Goal: Transaction & Acquisition: Book appointment/travel/reservation

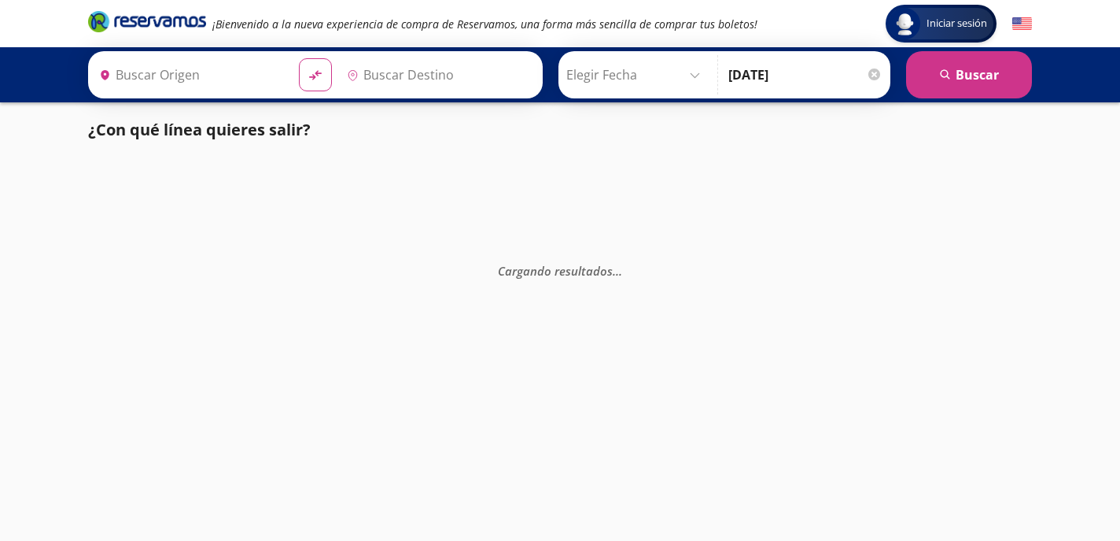
type input "Santiago de Querétaro, [GEOGRAPHIC_DATA]"
type input "[GEOGRAPHIC_DATA], [GEOGRAPHIC_DATA]"
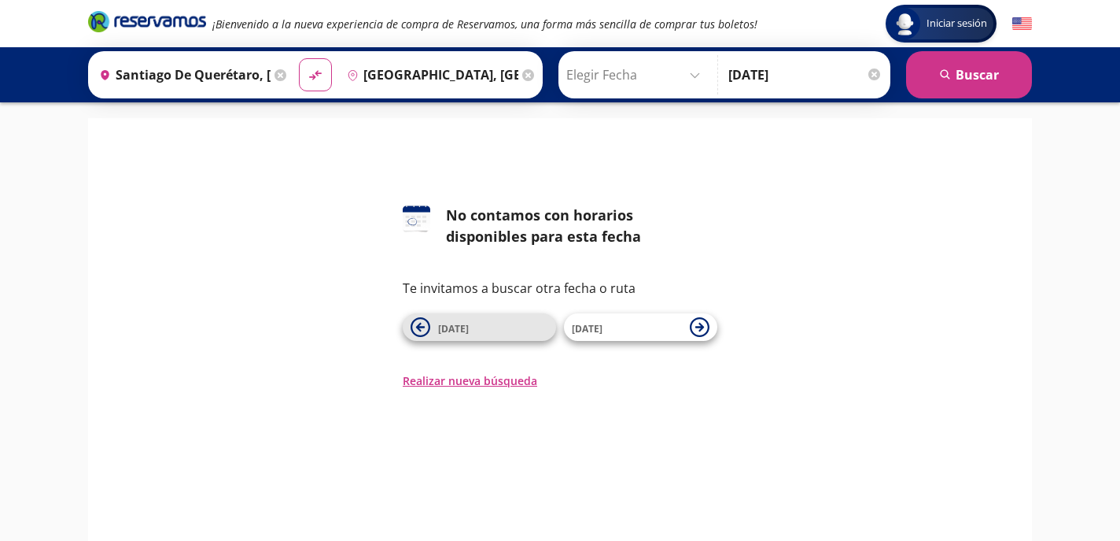
click at [500, 331] on span "[DATE]" at bounding box center [493, 327] width 110 height 19
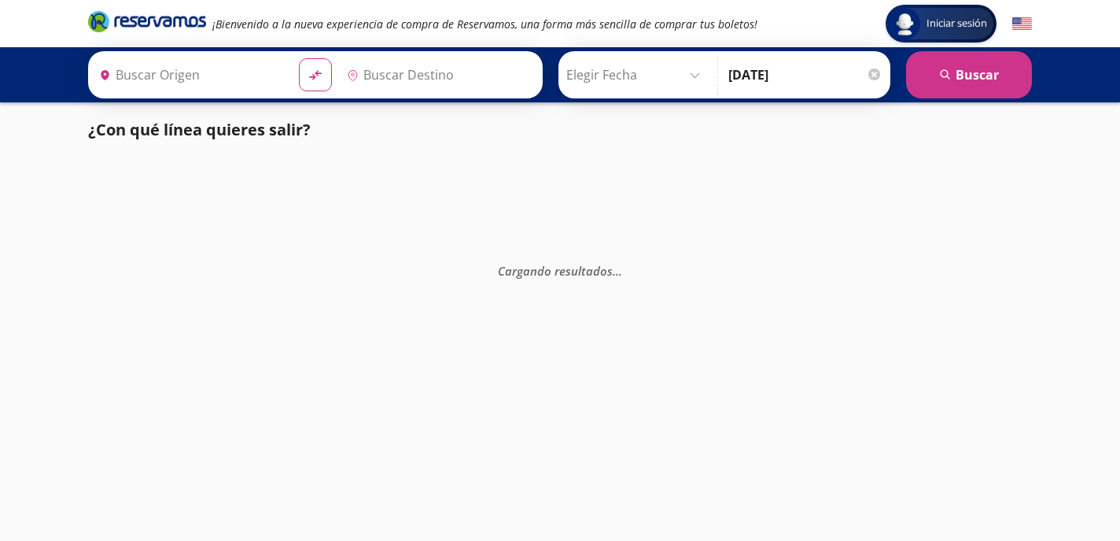
type input "Santiago de Querétaro, [GEOGRAPHIC_DATA]"
type input "[GEOGRAPHIC_DATA], [GEOGRAPHIC_DATA]"
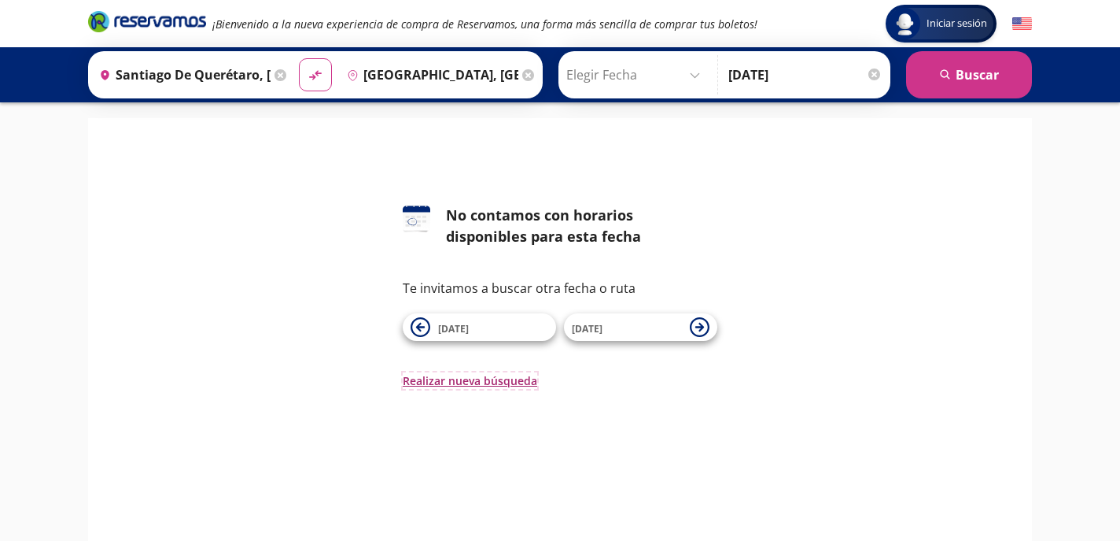
click at [490, 381] on button "Realizar nueva búsqueda" at bounding box center [470, 380] width 135 height 17
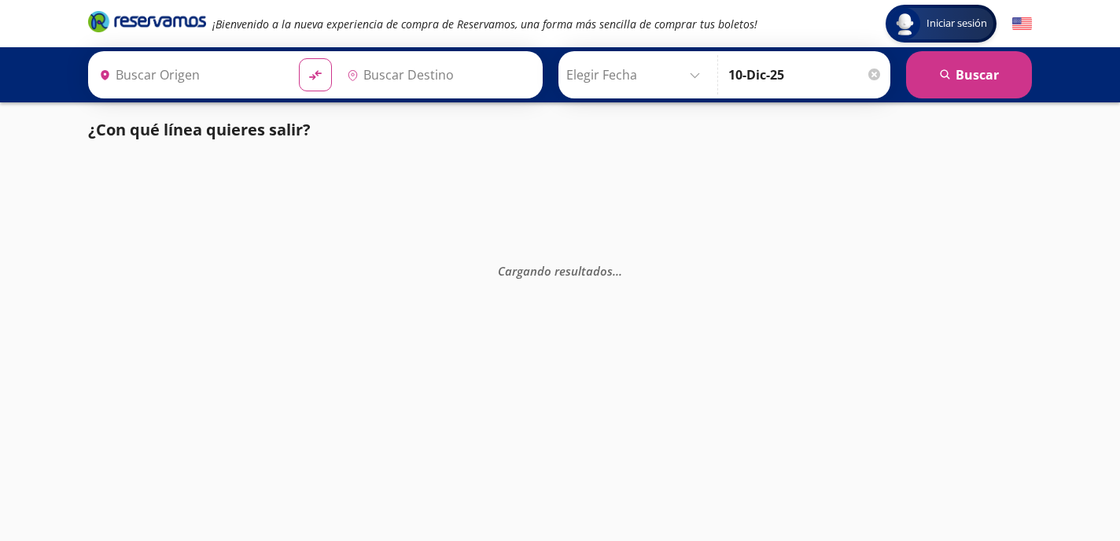
type input "[GEOGRAPHIC_DATA], [GEOGRAPHIC_DATA]"
type input "Guadalajara, Jalisco"
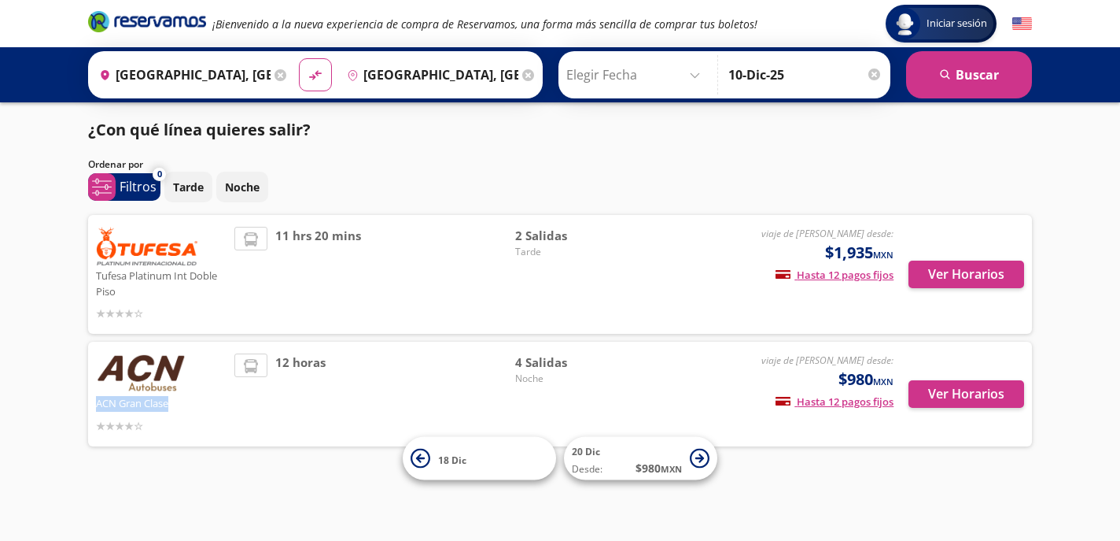
drag, startPoint x: 178, startPoint y: 403, endPoint x: 98, endPoint y: 402, distance: 79.5
click at [98, 402] on p "ACN Gran Clase" at bounding box center [161, 402] width 131 height 19
click at [984, 278] on button "Ver Horarios" at bounding box center [967, 274] width 116 height 28
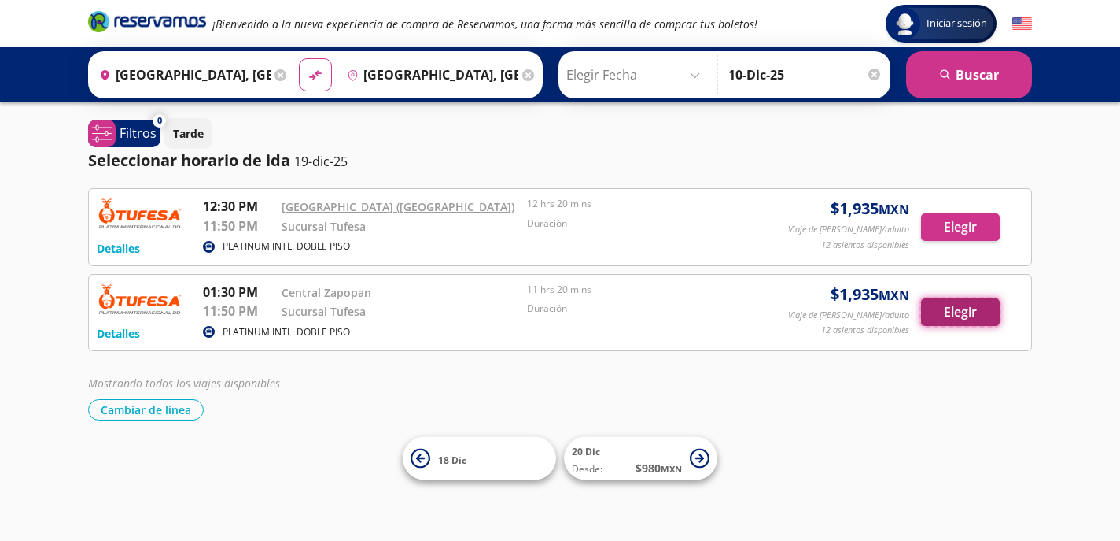
click at [956, 305] on button "Elegir" at bounding box center [960, 312] width 79 height 28
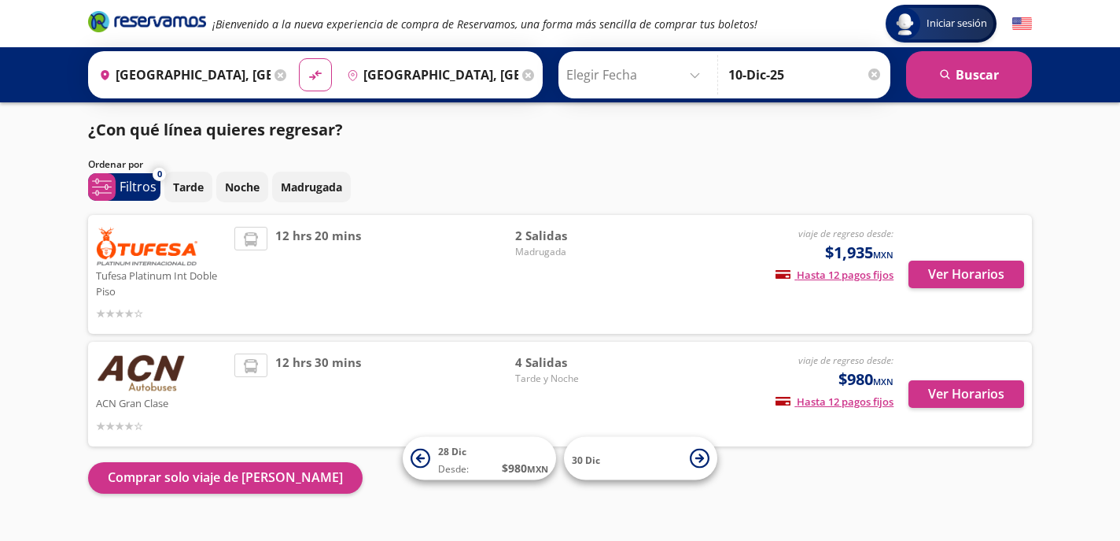
click at [400, 121] on div "¿Con qué línea quieres regresar?" at bounding box center [560, 130] width 944 height 24
click at [946, 277] on button "Ver Horarios" at bounding box center [967, 274] width 116 height 28
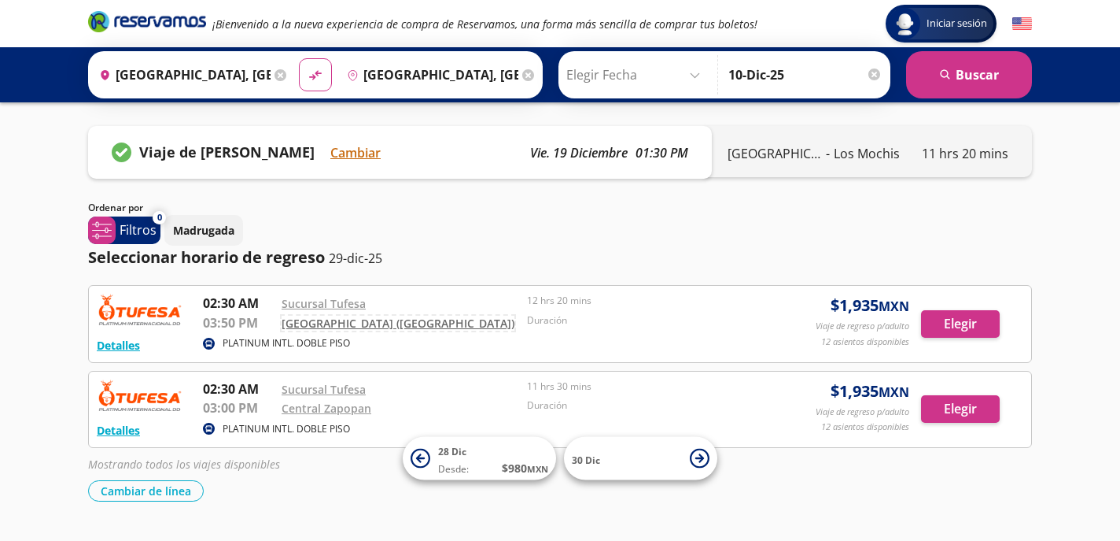
click at [352, 325] on link "Guadalajara (Tlaquepaque)" at bounding box center [398, 323] width 233 height 15
click at [939, 331] on button "Elegir" at bounding box center [960, 324] width 79 height 28
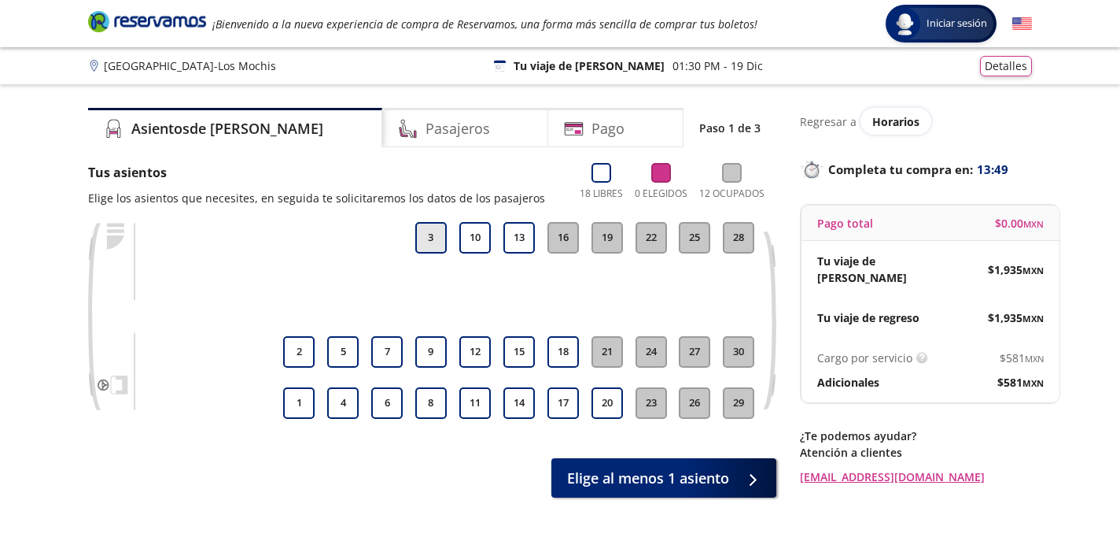
click at [437, 237] on button "3" at bounding box center [430, 237] width 31 height 31
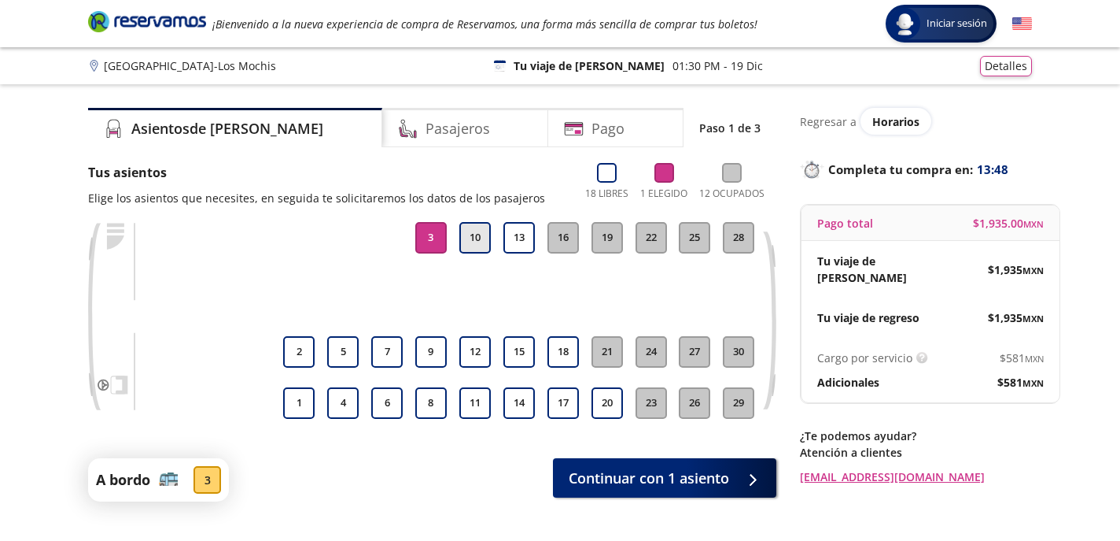
click at [471, 235] on button "10" at bounding box center [475, 237] width 31 height 31
click at [482, 353] on button "12" at bounding box center [475, 351] width 31 height 31
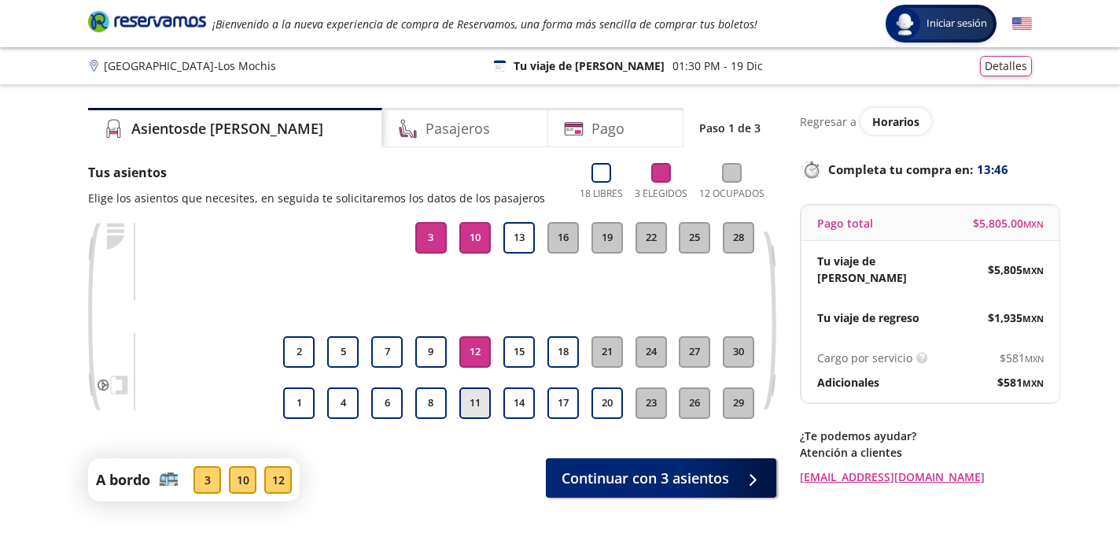
click at [474, 398] on button "11" at bounding box center [475, 402] width 31 height 31
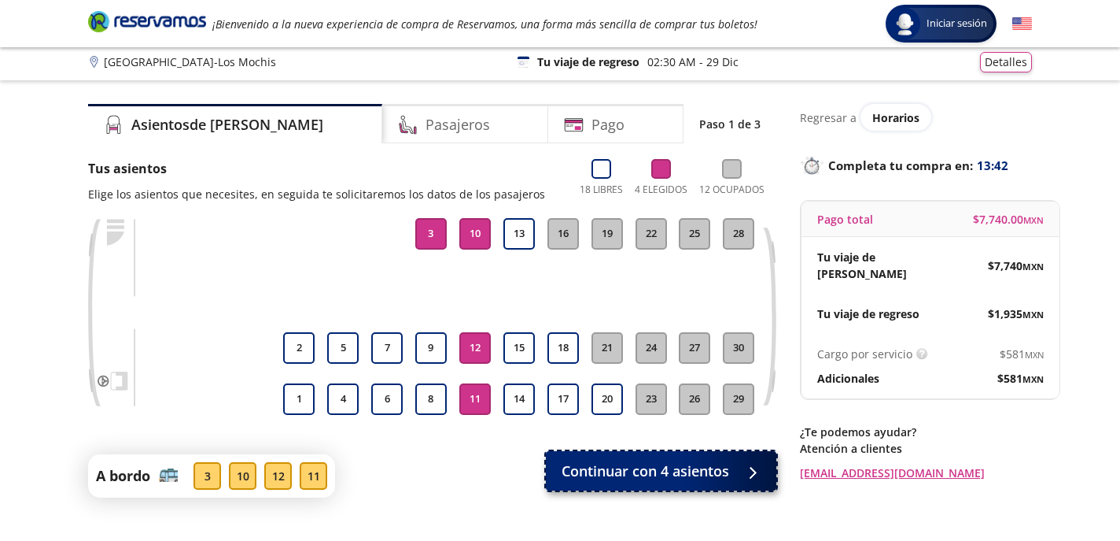
click at [611, 476] on span "Continuar con 4 asientos" at bounding box center [646, 470] width 168 height 21
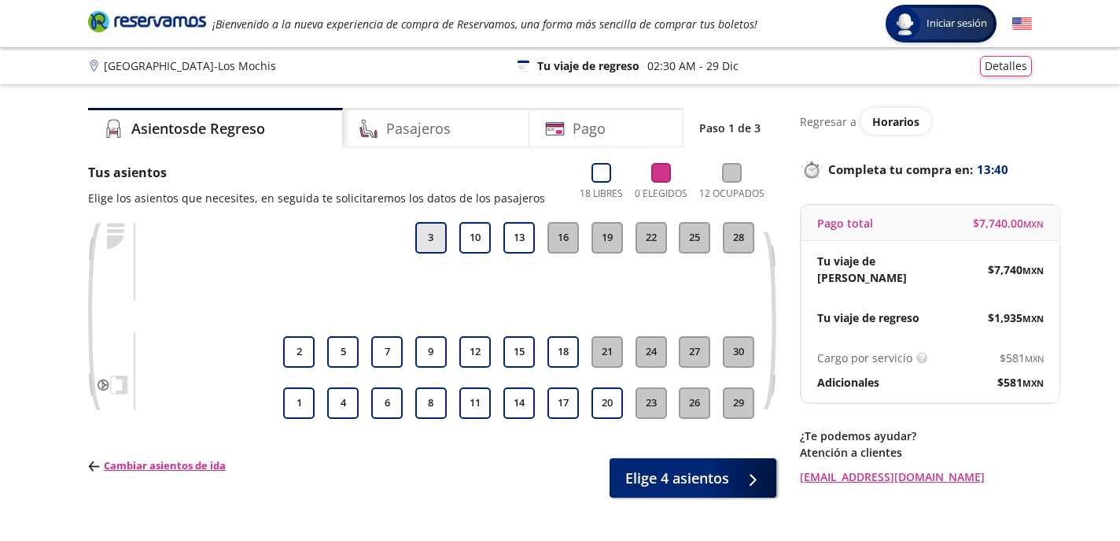
click at [435, 242] on button "3" at bounding box center [430, 237] width 31 height 31
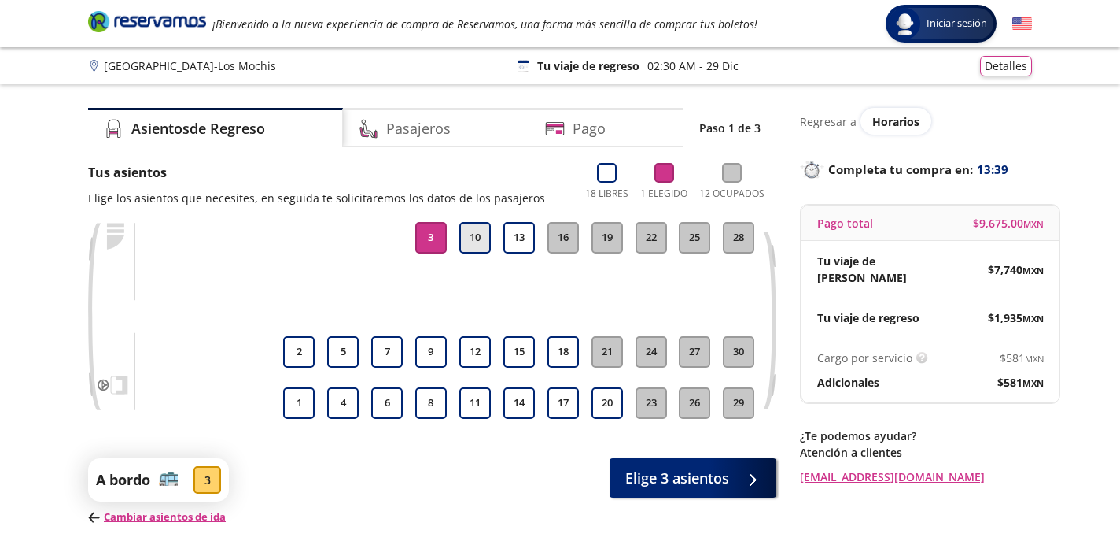
click at [470, 238] on button "10" at bounding box center [475, 237] width 31 height 31
click at [473, 343] on button "12" at bounding box center [475, 351] width 31 height 31
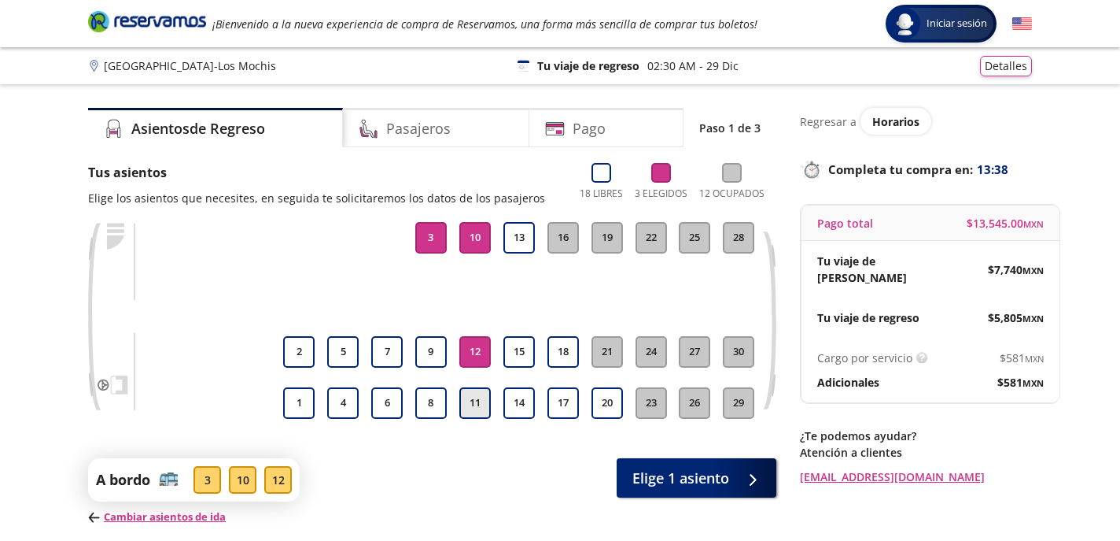
click at [476, 391] on button "11" at bounding box center [475, 402] width 31 height 31
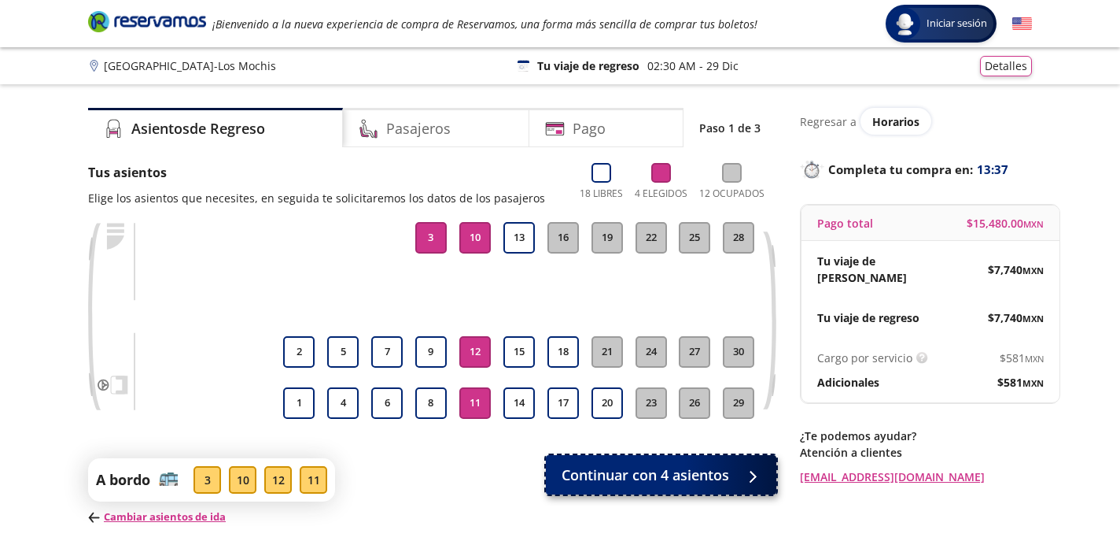
click at [677, 478] on span "Continuar con 4 asientos" at bounding box center [646, 474] width 168 height 21
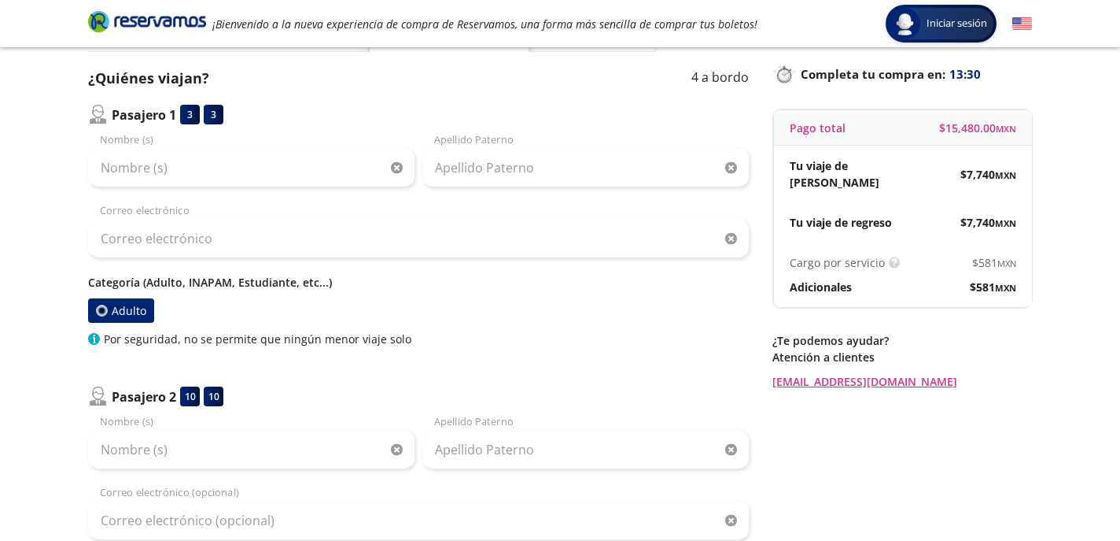
scroll to position [99, 0]
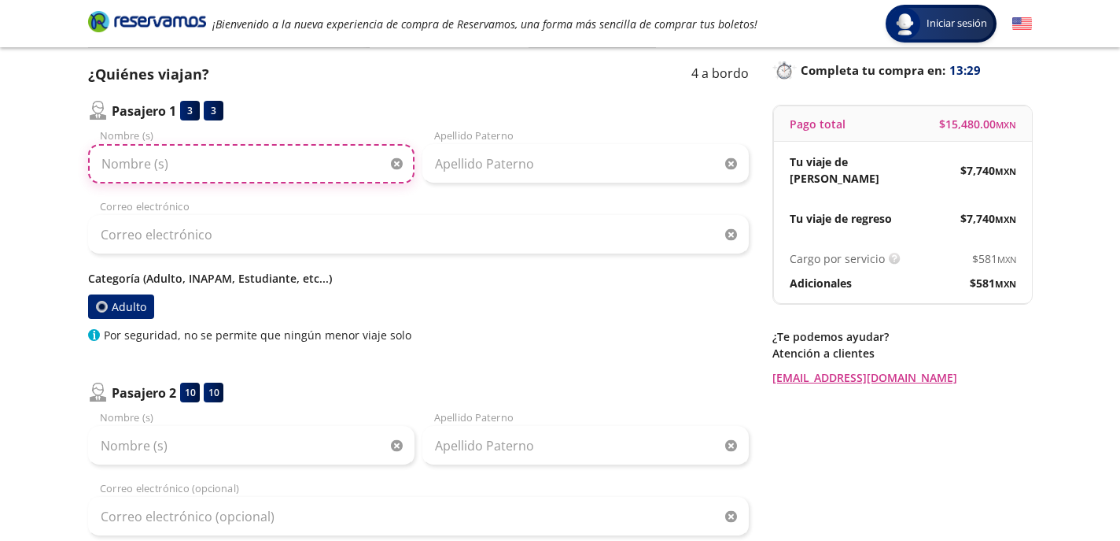
click at [185, 158] on input "Nombre (s)" at bounding box center [251, 163] width 327 height 39
type input "Lizeth"
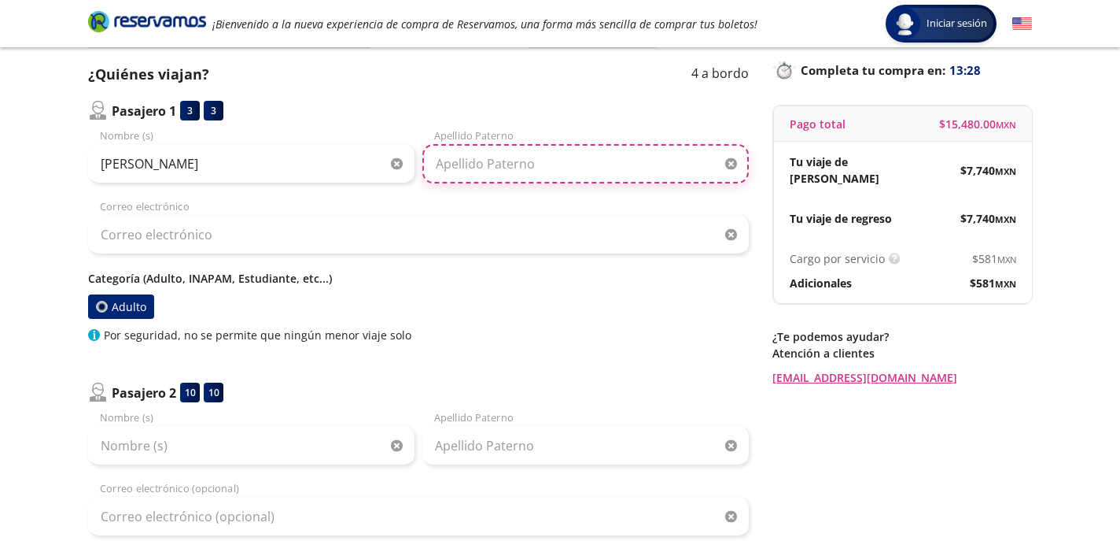
type input "Olea Ibarra"
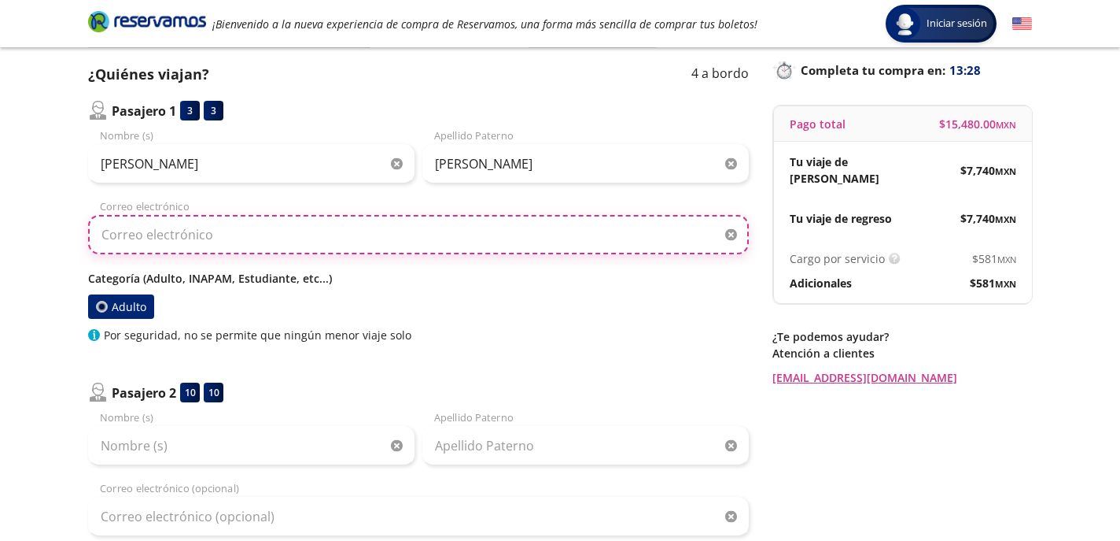
type input "lizeth.olea@gmail.com"
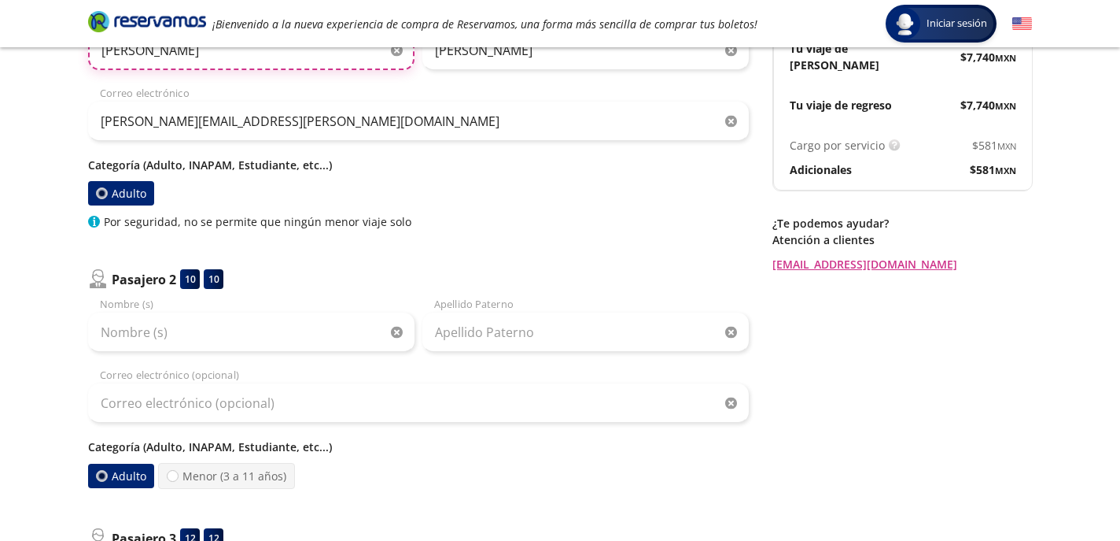
scroll to position [254, 0]
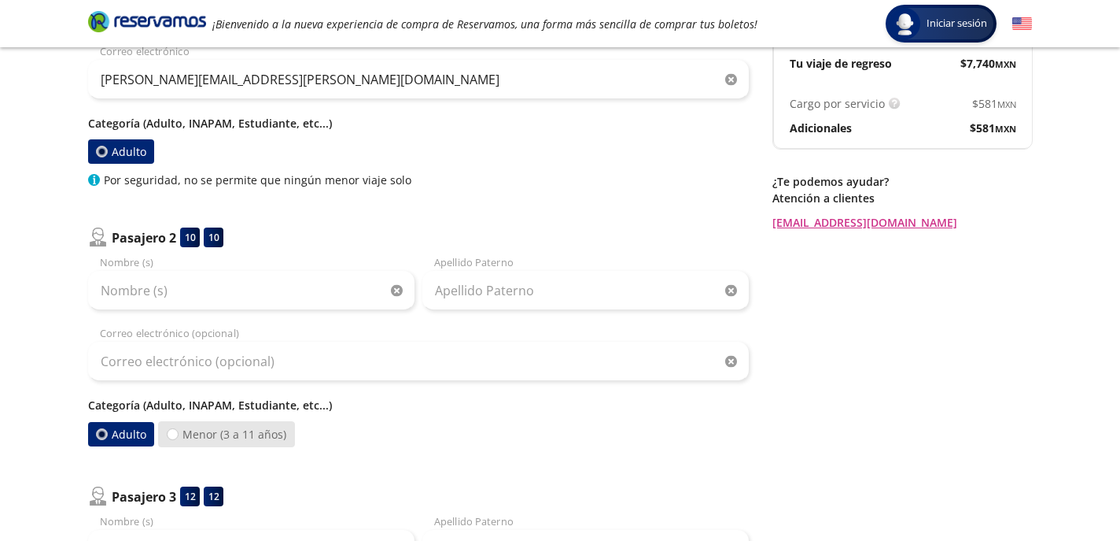
click at [226, 438] on label "Menor (3 a 11 años)" at bounding box center [226, 434] width 137 height 26
click at [178, 438] on input "Menor (3 a 11 años)" at bounding box center [173, 434] width 10 height 10
radio input "true"
radio input "false"
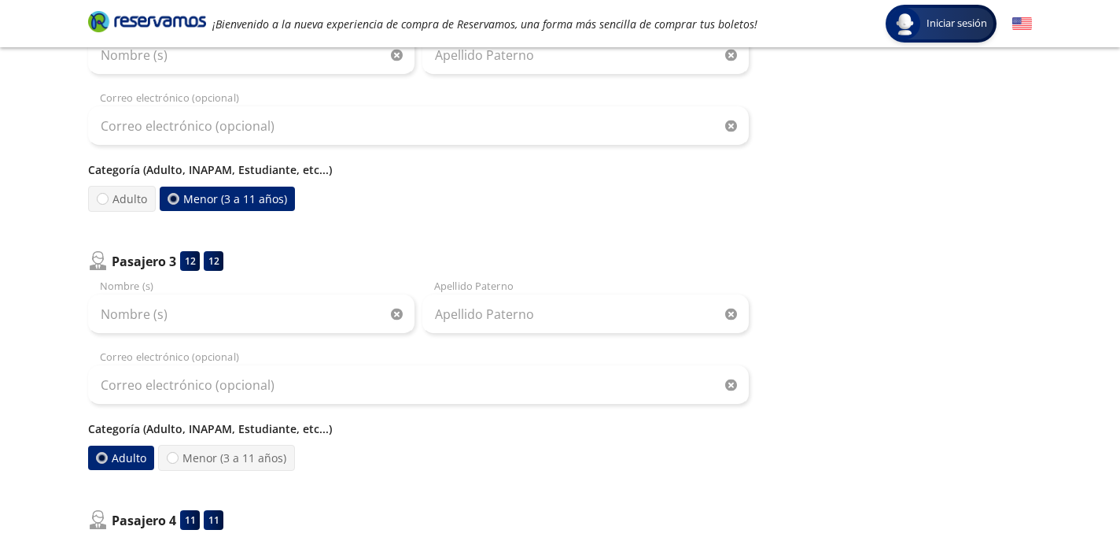
scroll to position [491, 0]
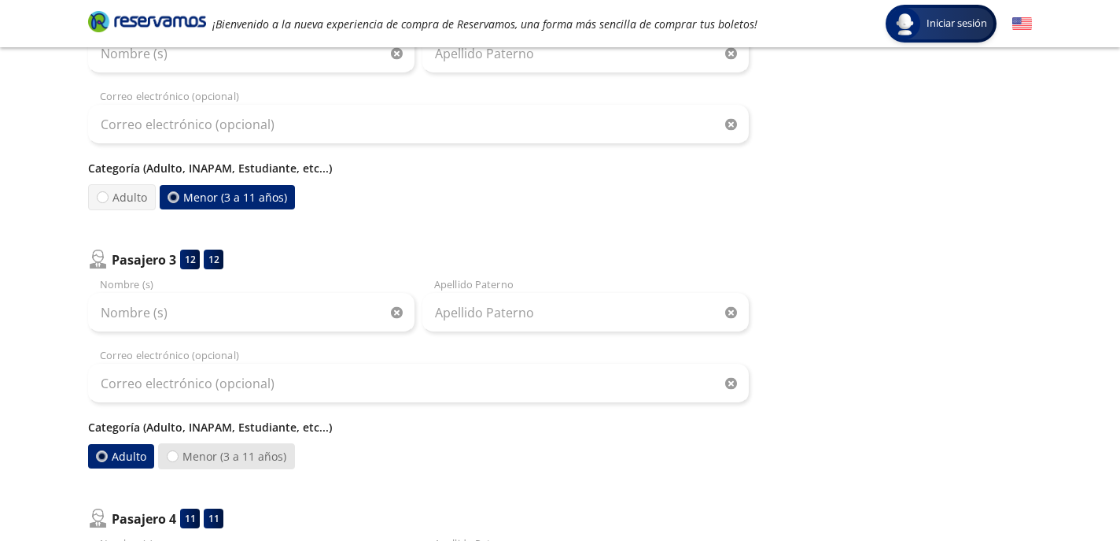
click at [221, 460] on label "Menor (3 a 11 años)" at bounding box center [226, 456] width 137 height 26
click at [178, 460] on input "Menor (3 a 11 años)" at bounding box center [173, 456] width 10 height 10
radio input "true"
radio input "false"
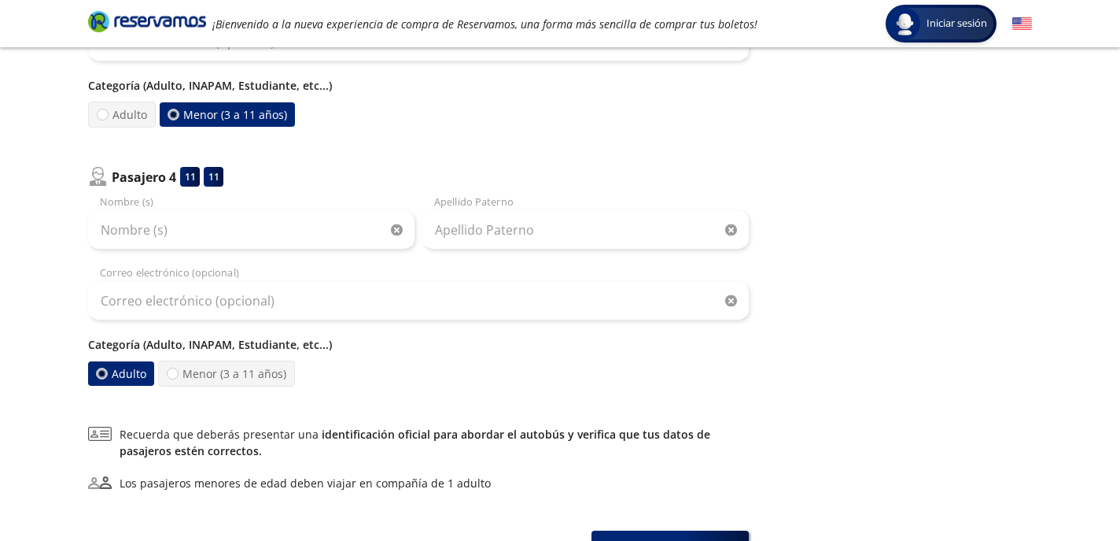
scroll to position [841, 0]
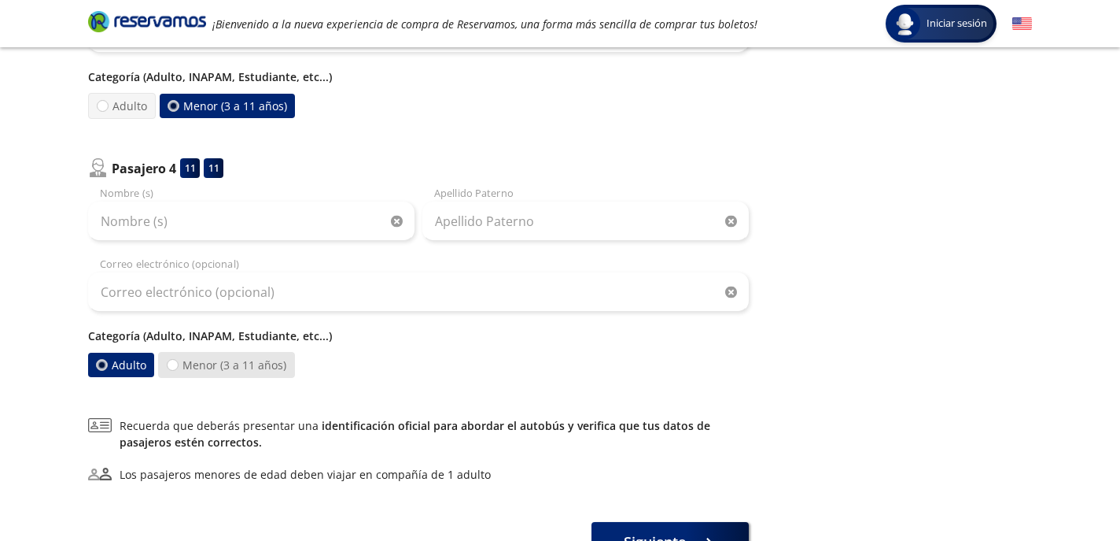
click at [228, 372] on label "Menor (3 a 11 años)" at bounding box center [226, 365] width 137 height 26
click at [178, 370] on input "Menor (3 a 11 años)" at bounding box center [173, 365] width 10 height 10
radio input "true"
radio input "false"
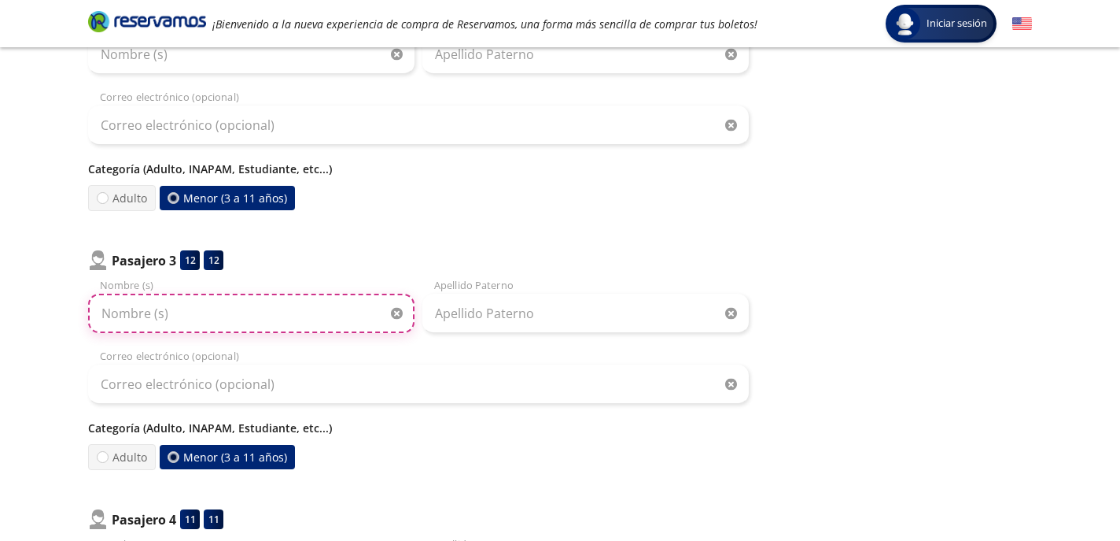
click at [213, 310] on input "Nombre (s)" at bounding box center [251, 312] width 327 height 39
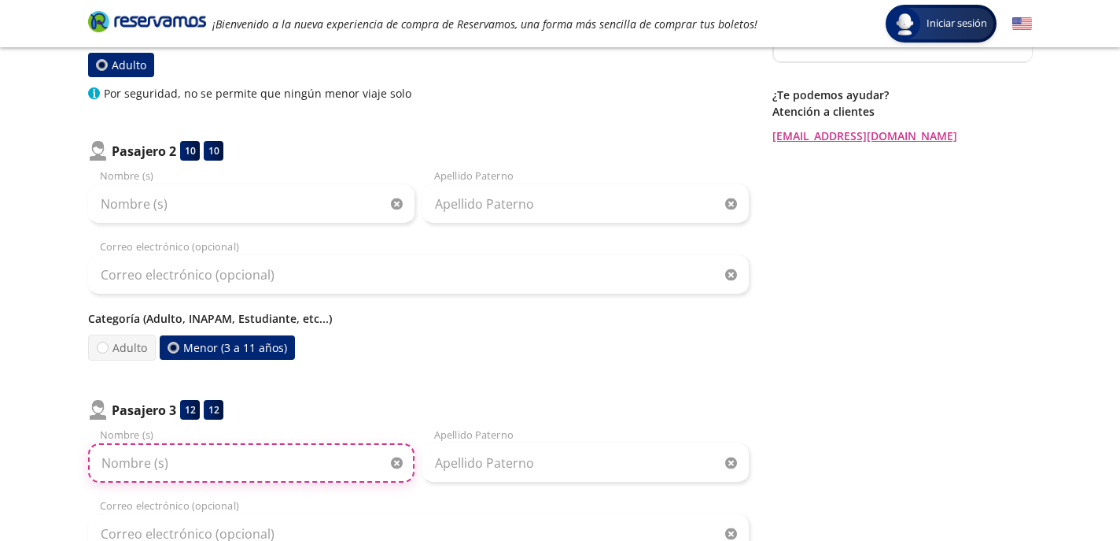
scroll to position [335, 0]
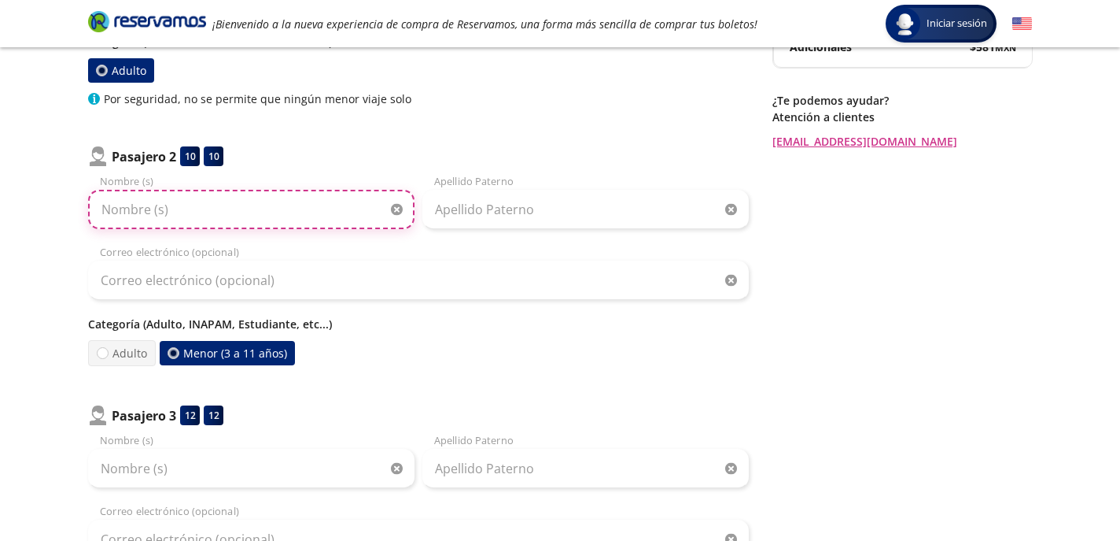
click at [209, 212] on input "Nombre (s)" at bounding box center [251, 209] width 327 height 39
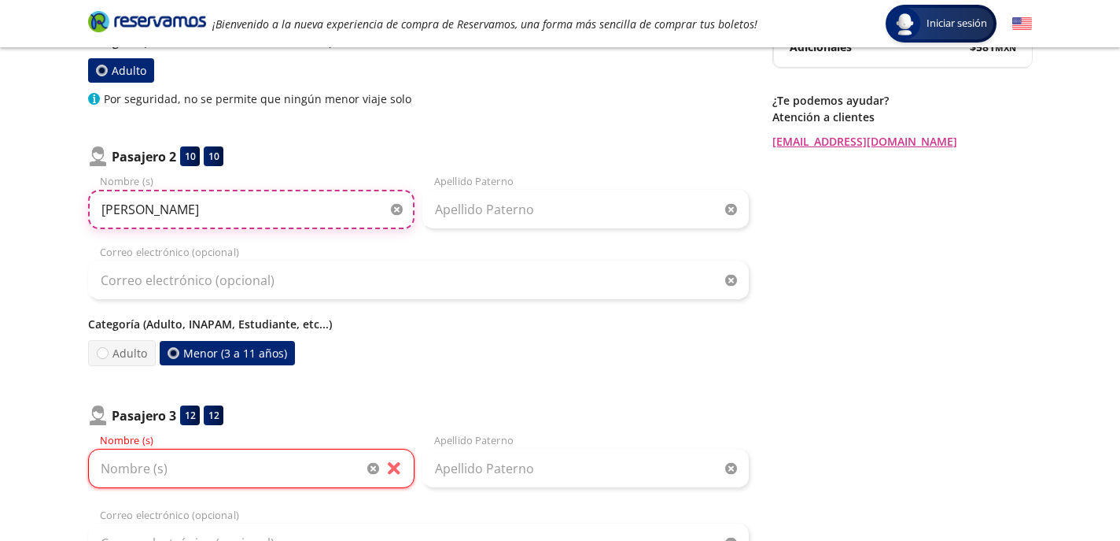
type input "Regina"
click at [391, 204] on button "button" at bounding box center [397, 210] width 12 height 12
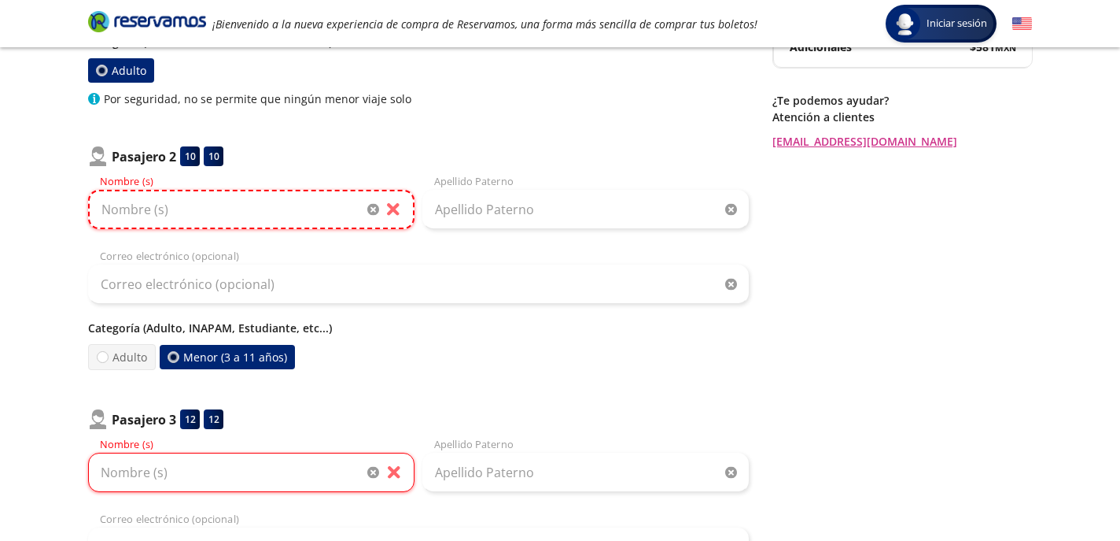
click at [282, 201] on input "Nombre (s)" at bounding box center [251, 209] width 327 height 39
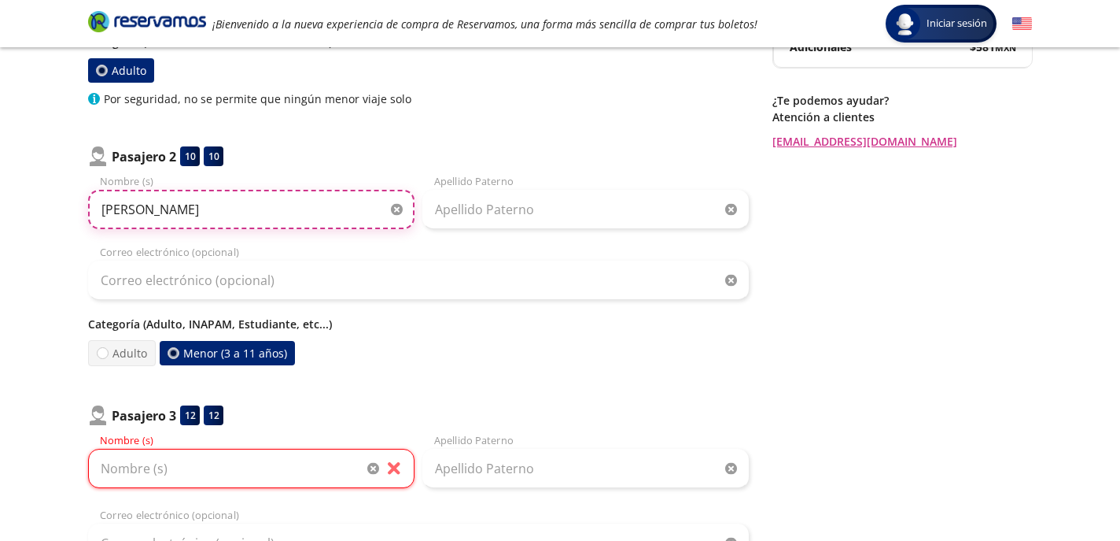
type input "Regina"
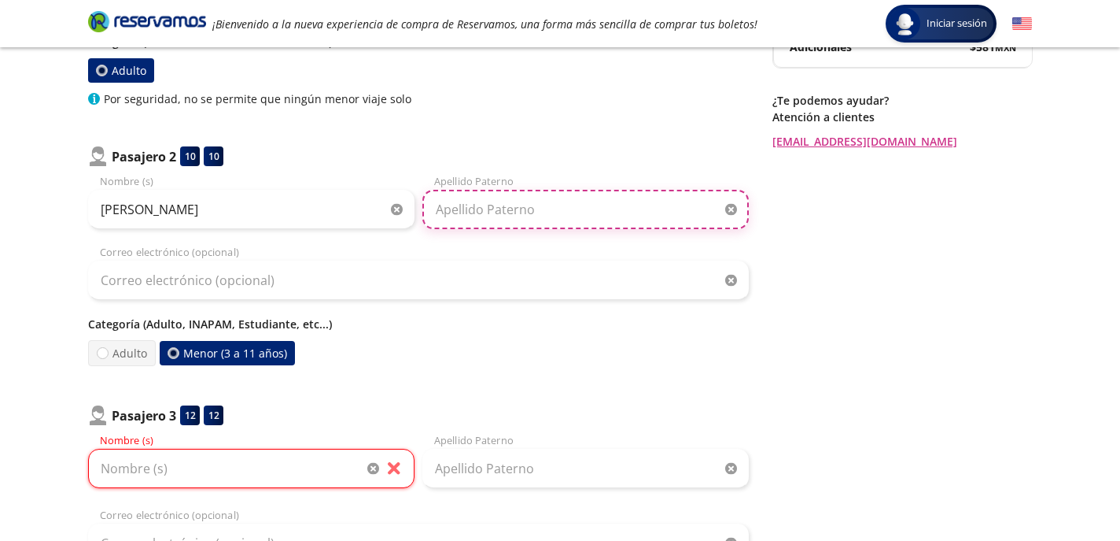
click at [482, 210] on input "Apellido Paterno" at bounding box center [586, 209] width 327 height 39
type input "Morales"
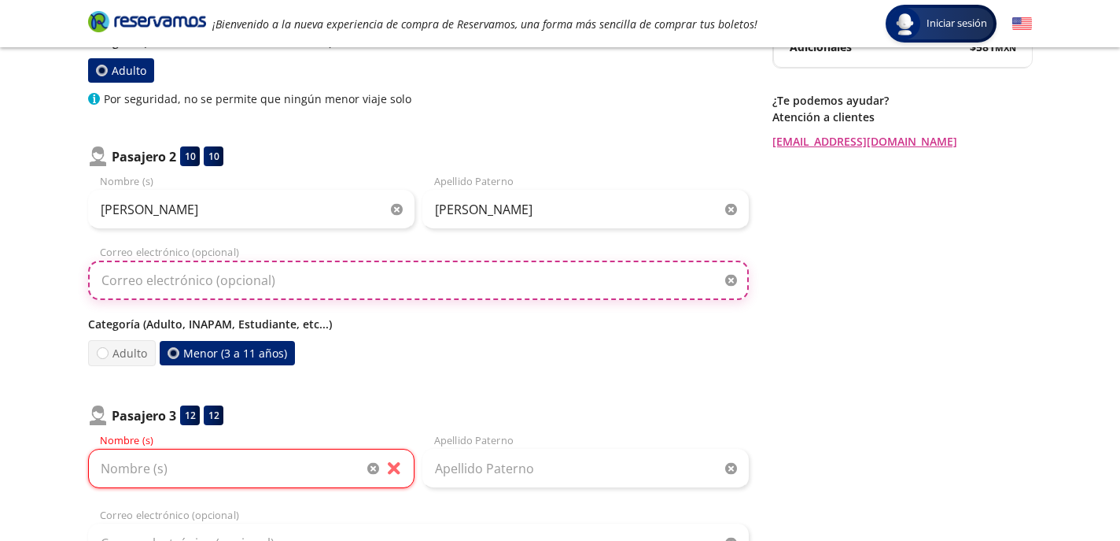
click at [258, 281] on input "Correo electrónico (opcional)" at bounding box center [418, 279] width 661 height 39
type input "lizeth.olea@gmail.com"
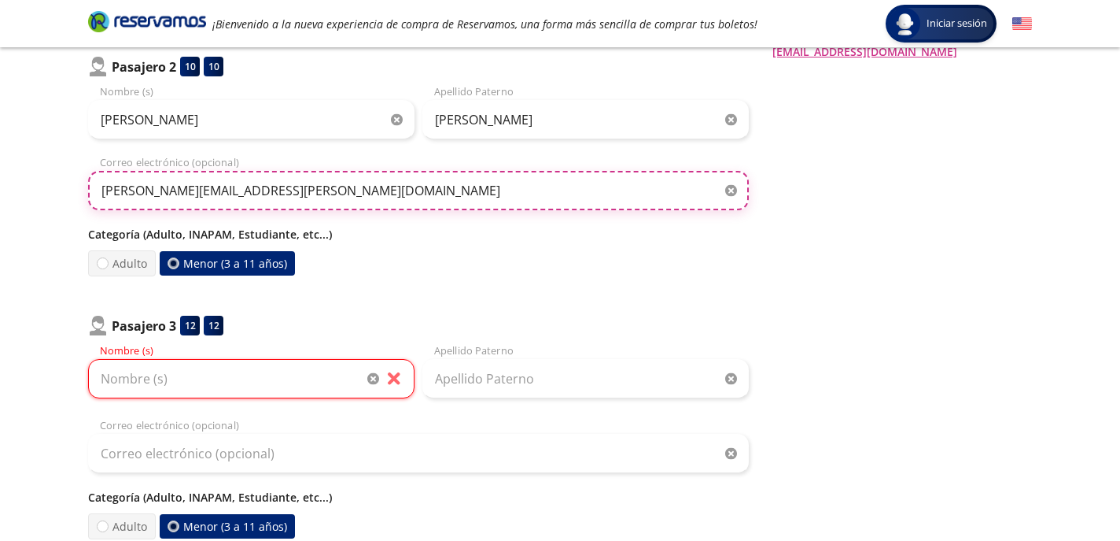
scroll to position [432, 0]
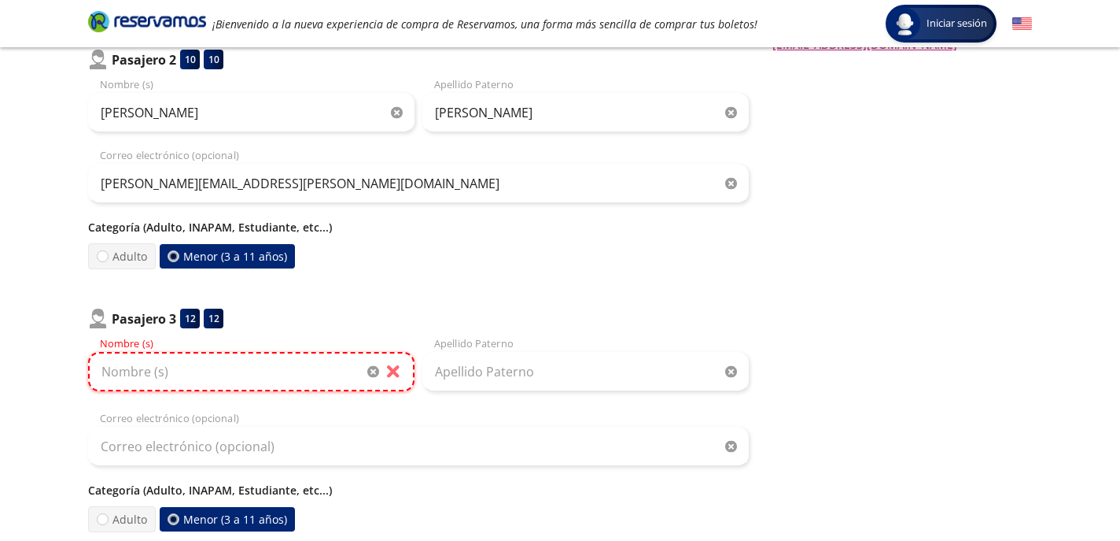
click at [332, 375] on input "Nombre (s)" at bounding box center [251, 371] width 327 height 39
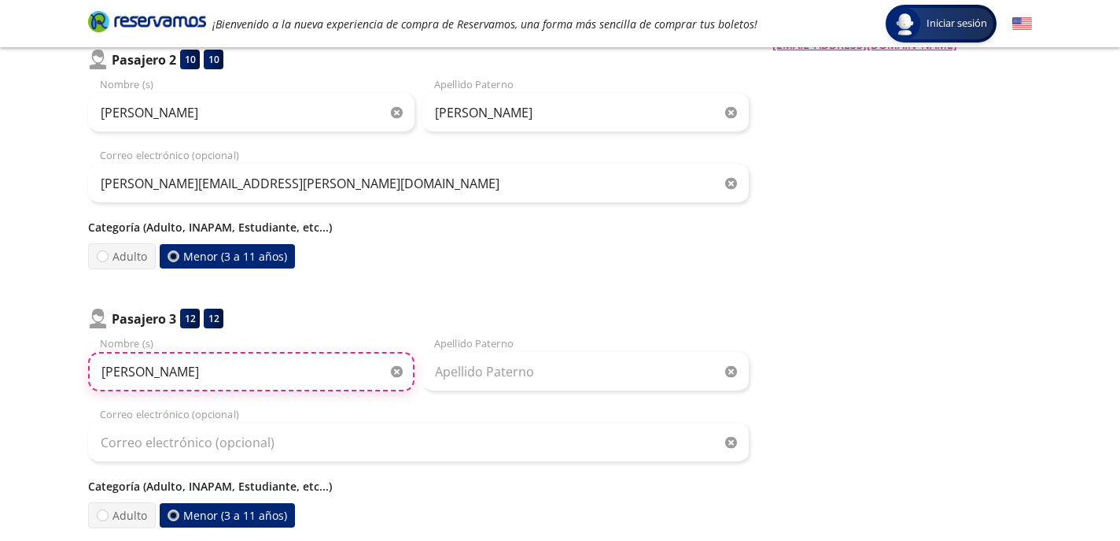
type input "Sebastian"
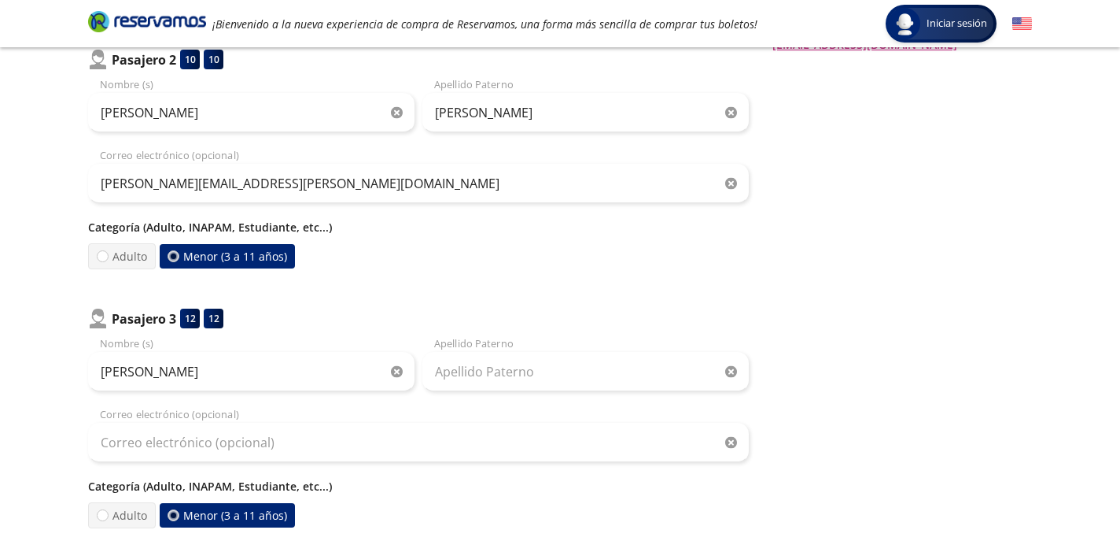
click at [391, 366] on button "button" at bounding box center [397, 372] width 12 height 12
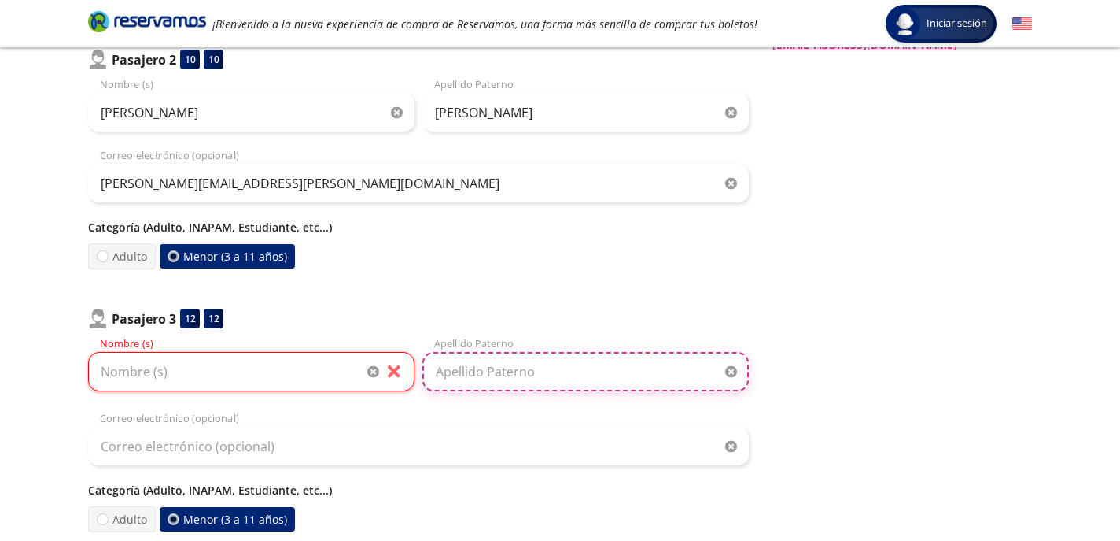
click at [503, 363] on input "Apellido Paterno" at bounding box center [586, 371] width 327 height 39
type input "Morales"
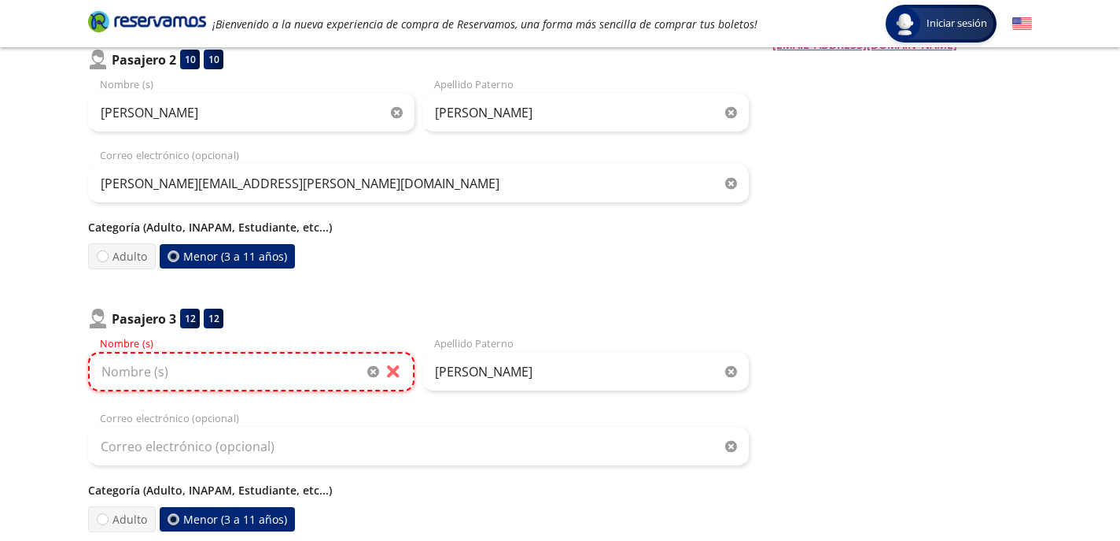
click at [277, 352] on input "Nombre (s)" at bounding box center [251, 371] width 327 height 39
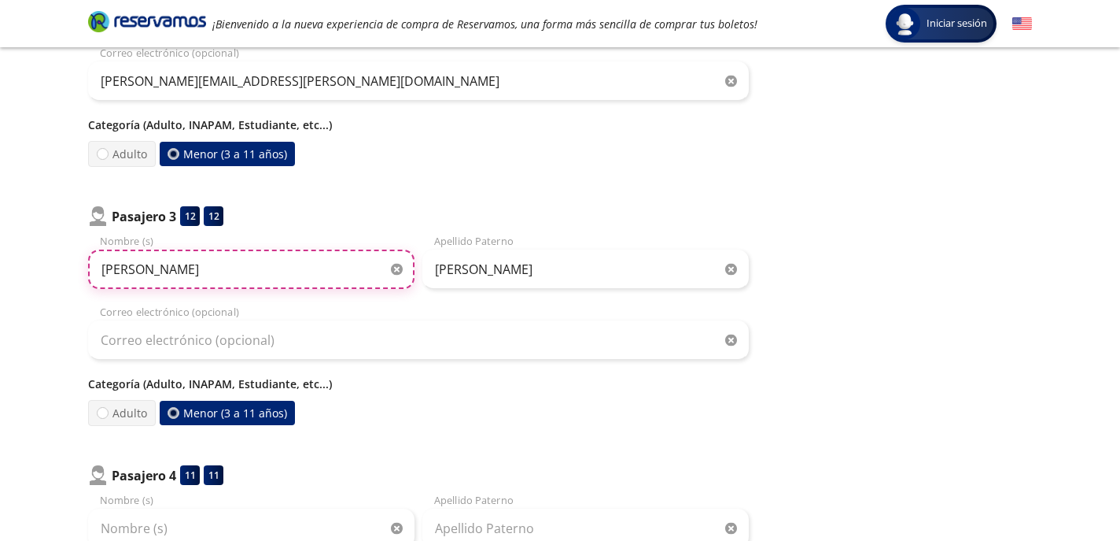
scroll to position [592, 0]
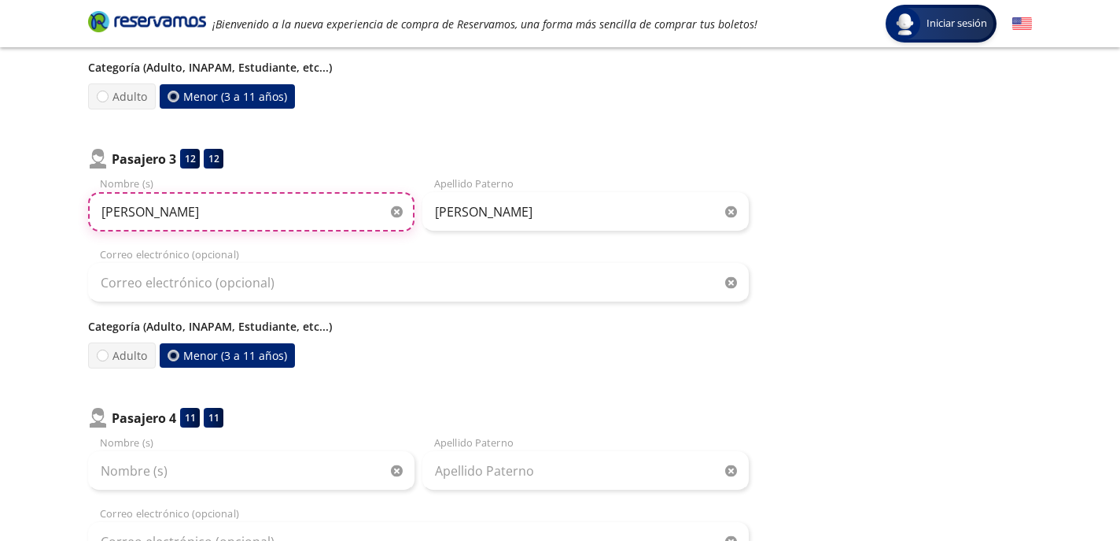
type input "Sebastian"
click at [304, 260] on div "Correo electrónico (opcional)" at bounding box center [418, 274] width 661 height 55
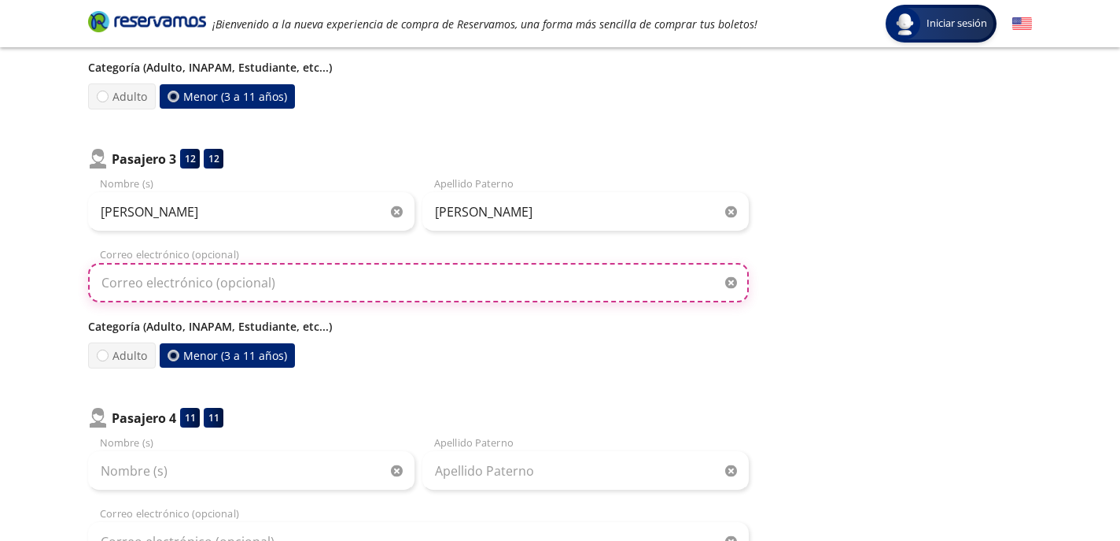
click at [297, 284] on input "Correo electrónico (opcional)" at bounding box center [418, 282] width 661 height 39
type input "lizeth.olea@gmail.com"
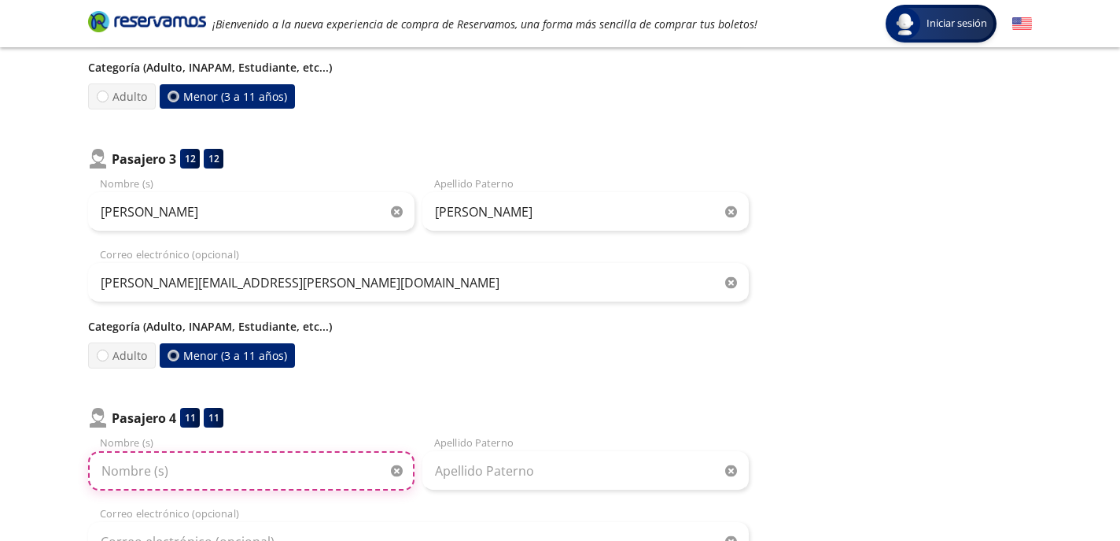
click at [271, 469] on input "Nombre (s)" at bounding box center [251, 470] width 327 height 39
type input "Tadeo"
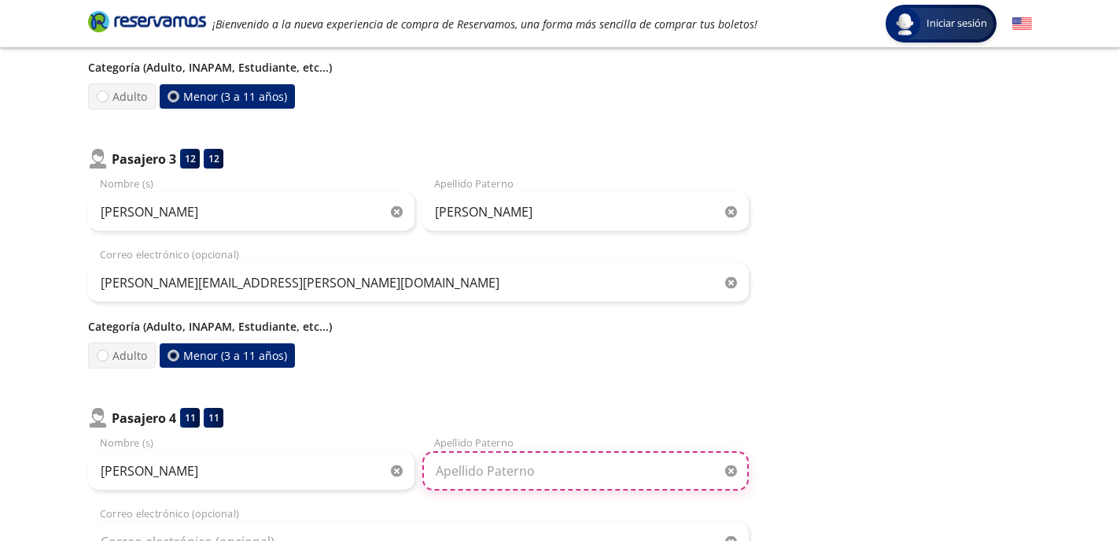
click at [474, 459] on input "Apellido Paterno" at bounding box center [586, 470] width 327 height 39
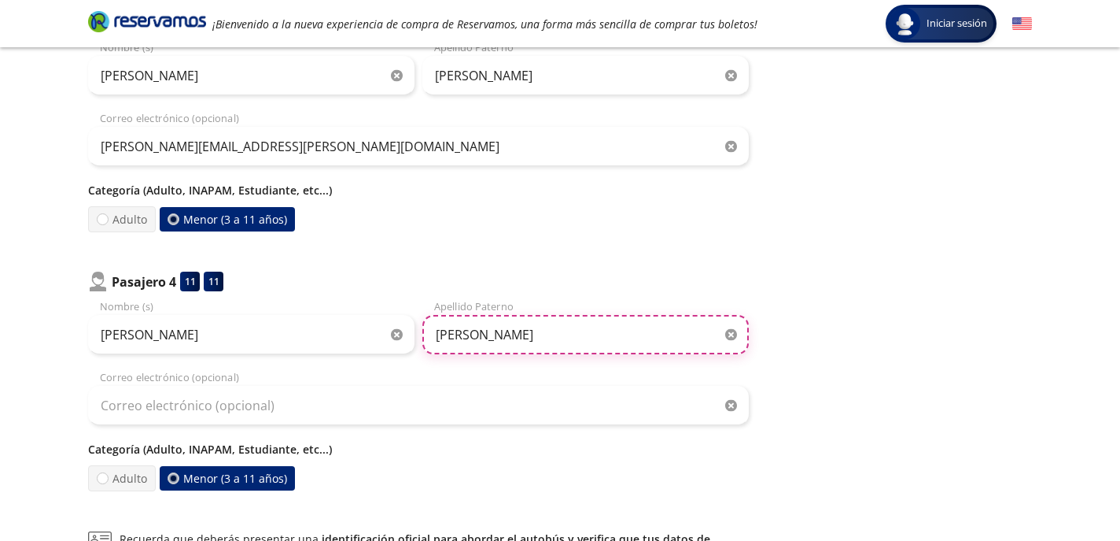
scroll to position [802, 0]
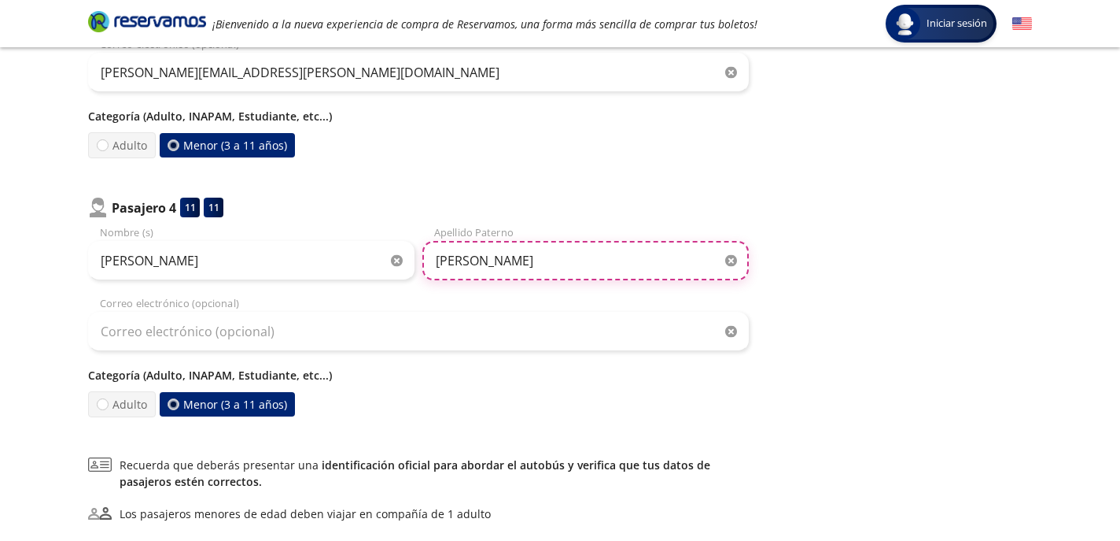
type input "Morales"
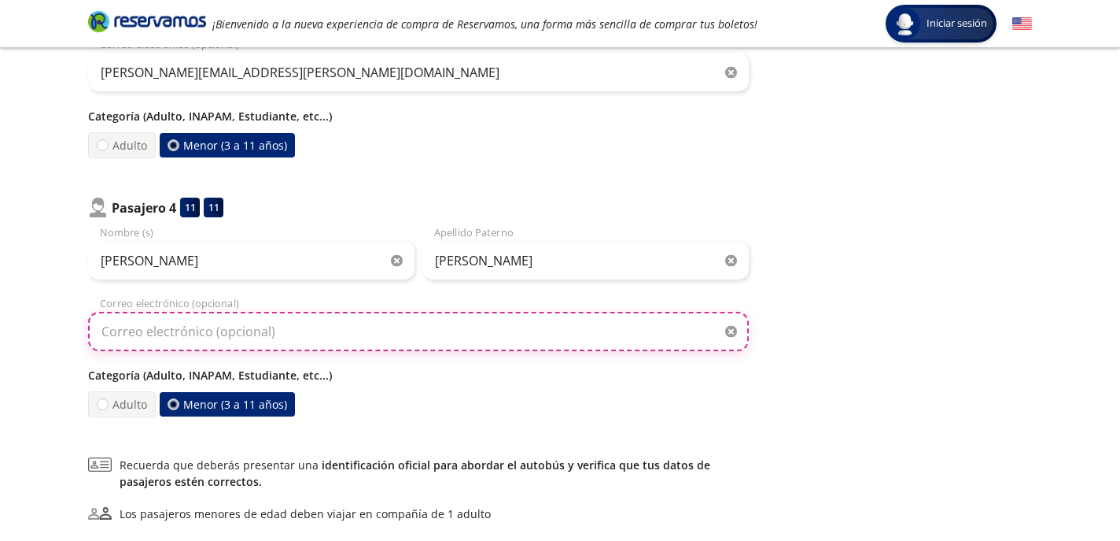
click at [331, 327] on input "Correo electrónico (opcional)" at bounding box center [418, 331] width 661 height 39
type input "lizeth.olea@gmail.com"
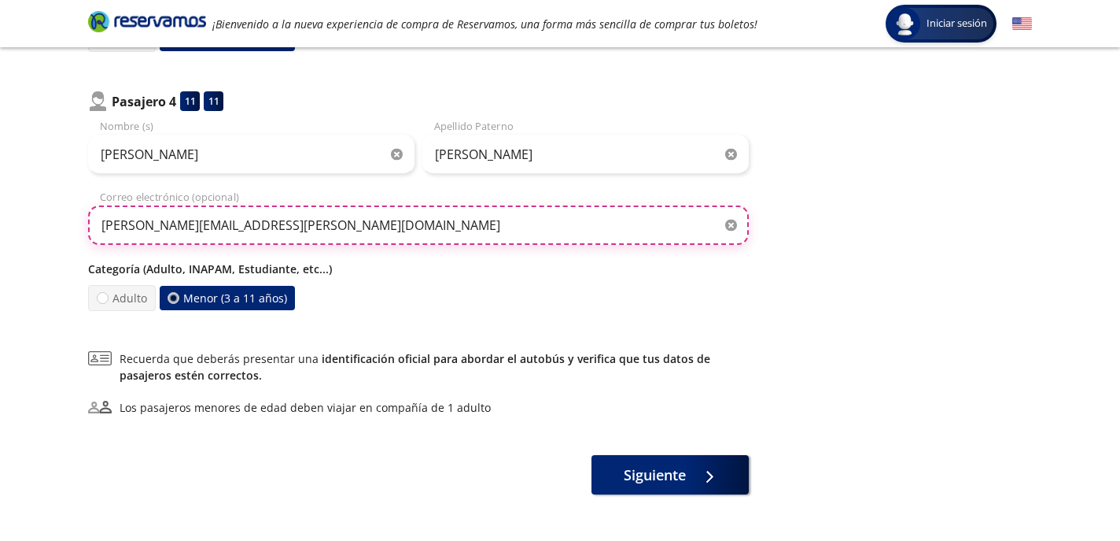
scroll to position [964, 0]
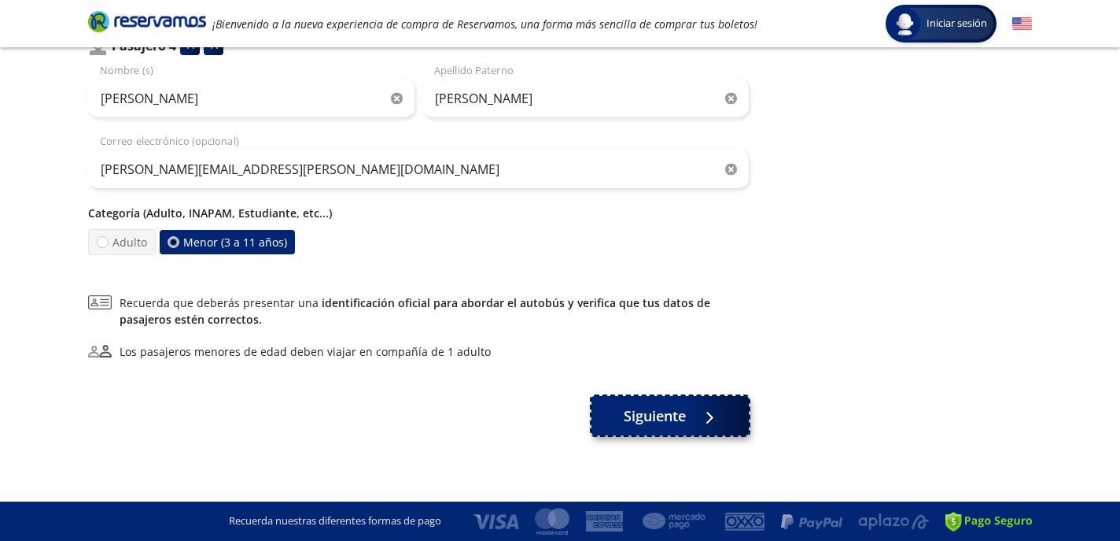
click at [707, 420] on div at bounding box center [706, 416] width 24 height 20
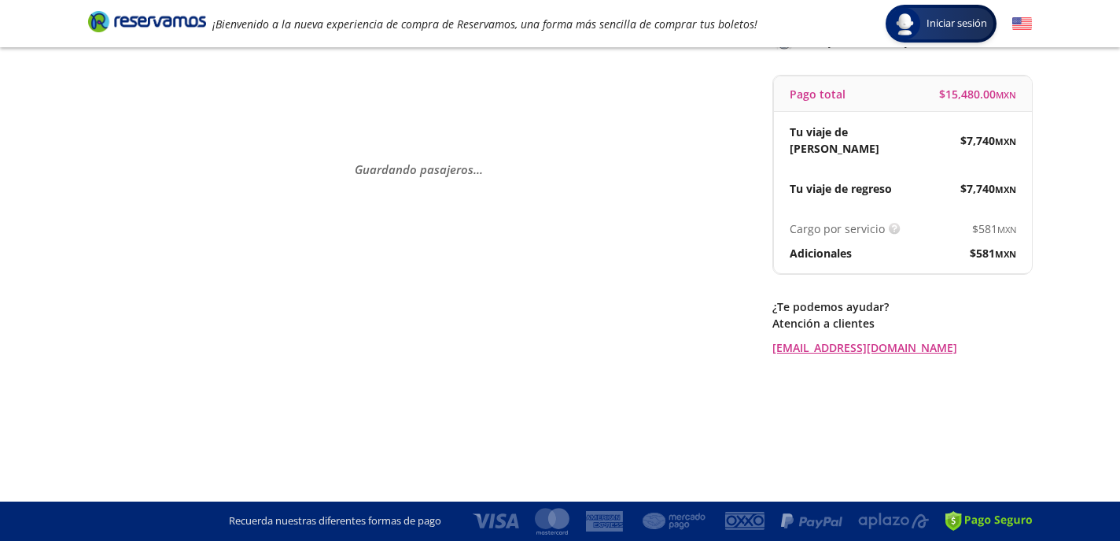
scroll to position [0, 0]
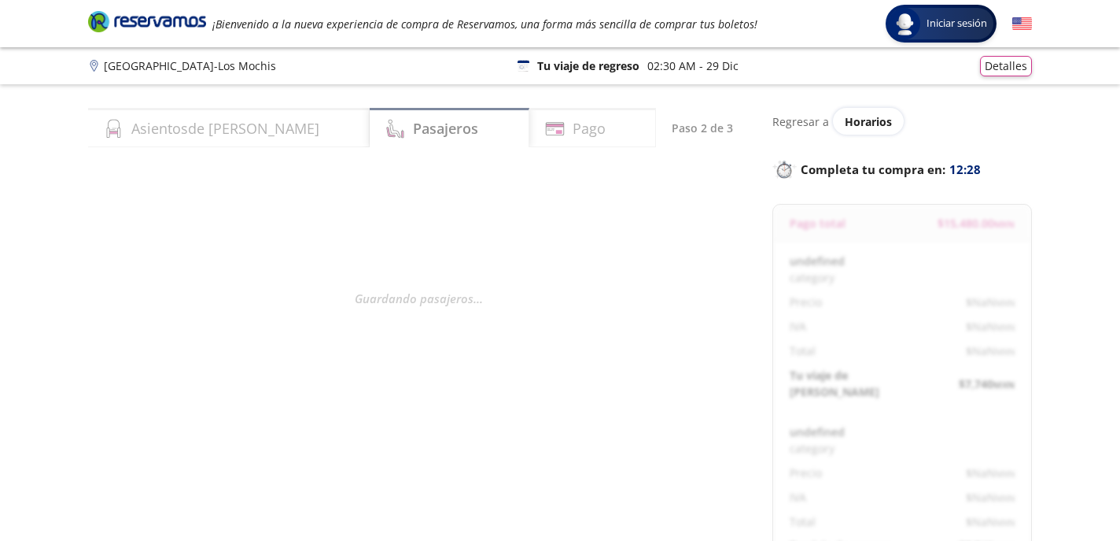
select select "MX"
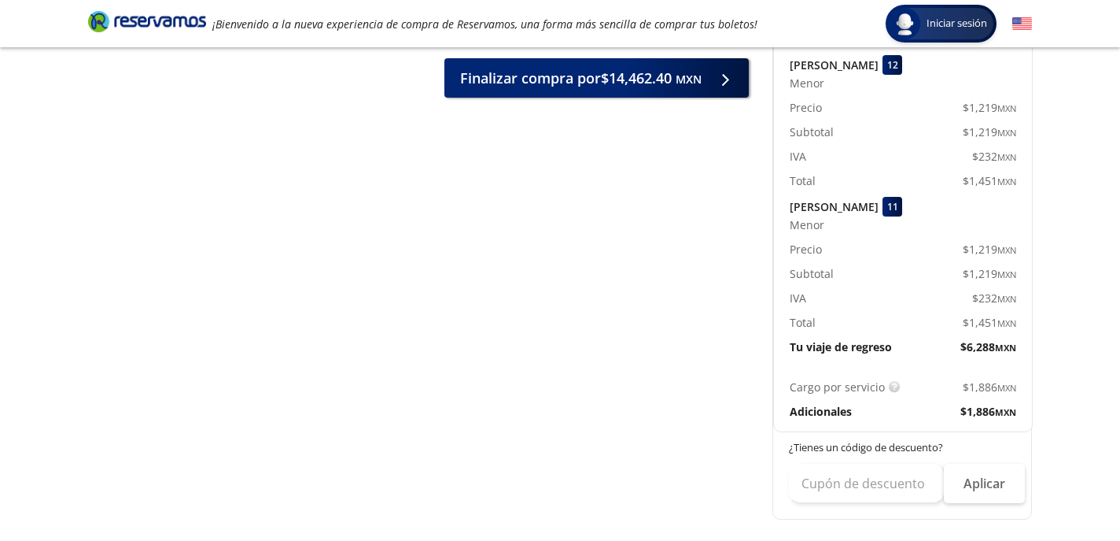
scroll to position [1249, 0]
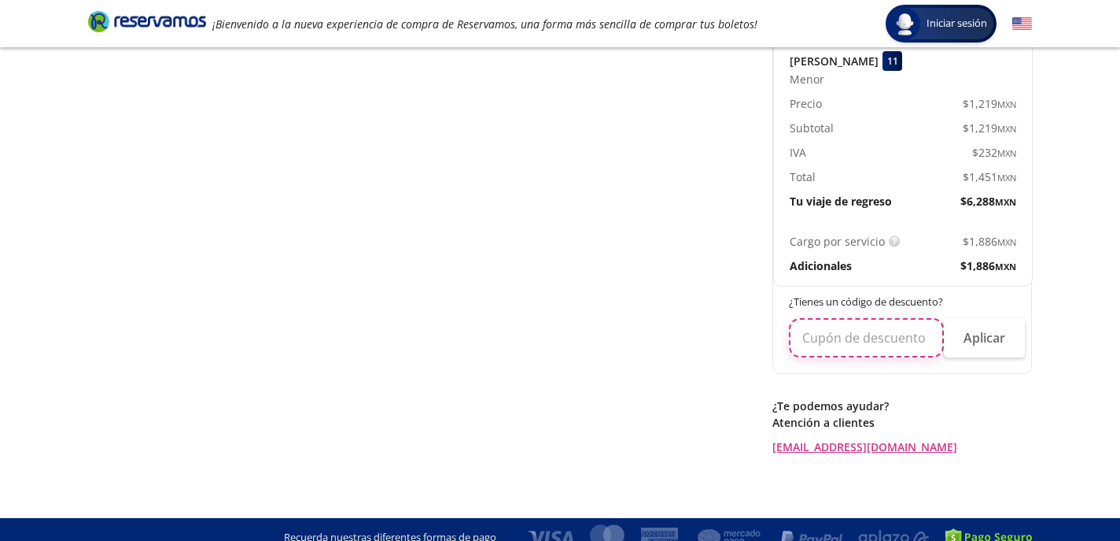
click at [918, 318] on input "text" at bounding box center [866, 337] width 155 height 39
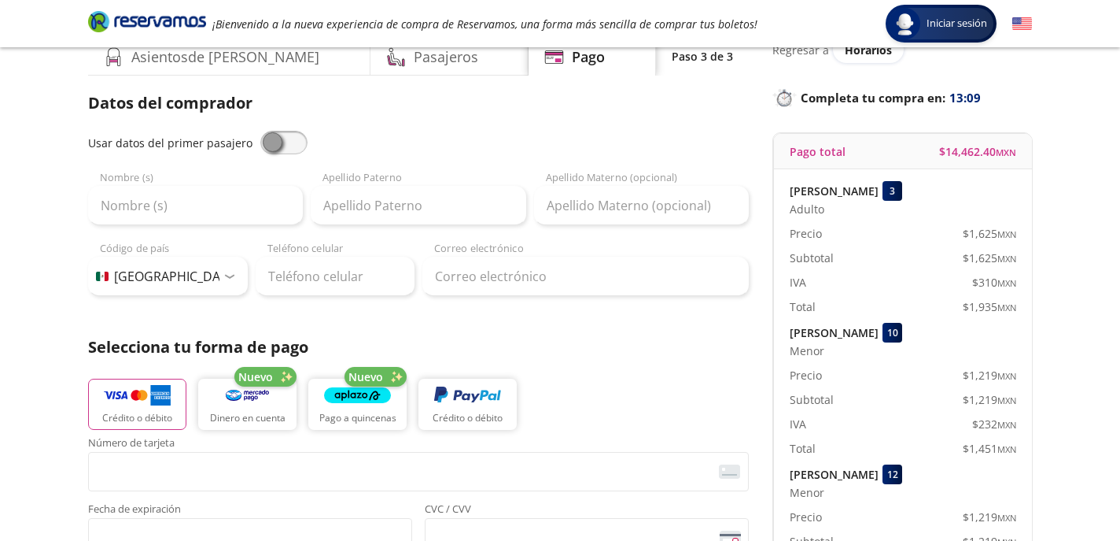
scroll to position [69, 0]
